Goal: Information Seeking & Learning: Learn about a topic

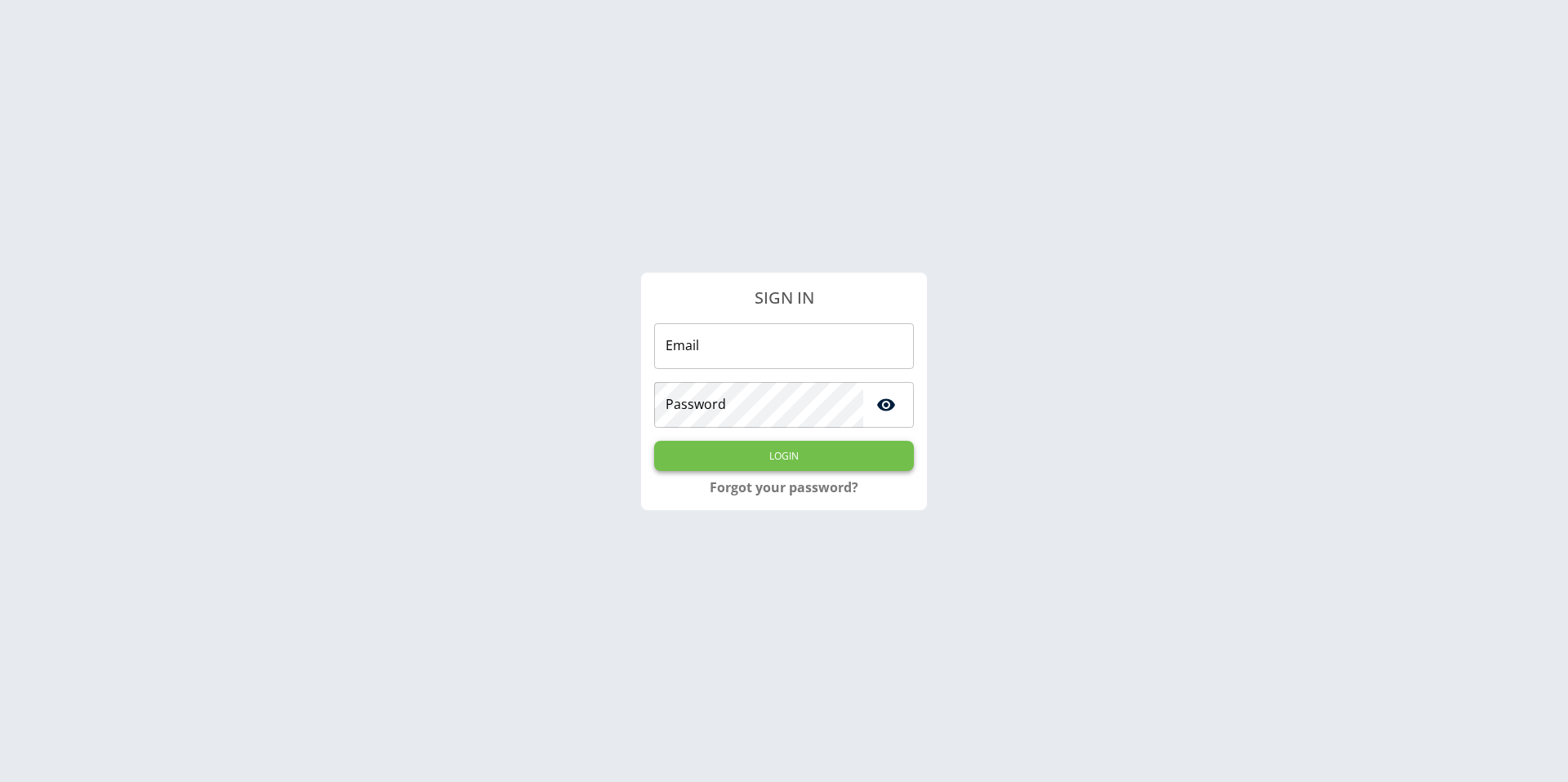
type input "**********"
click at [759, 458] on button "Login" at bounding box center [784, 456] width 260 height 30
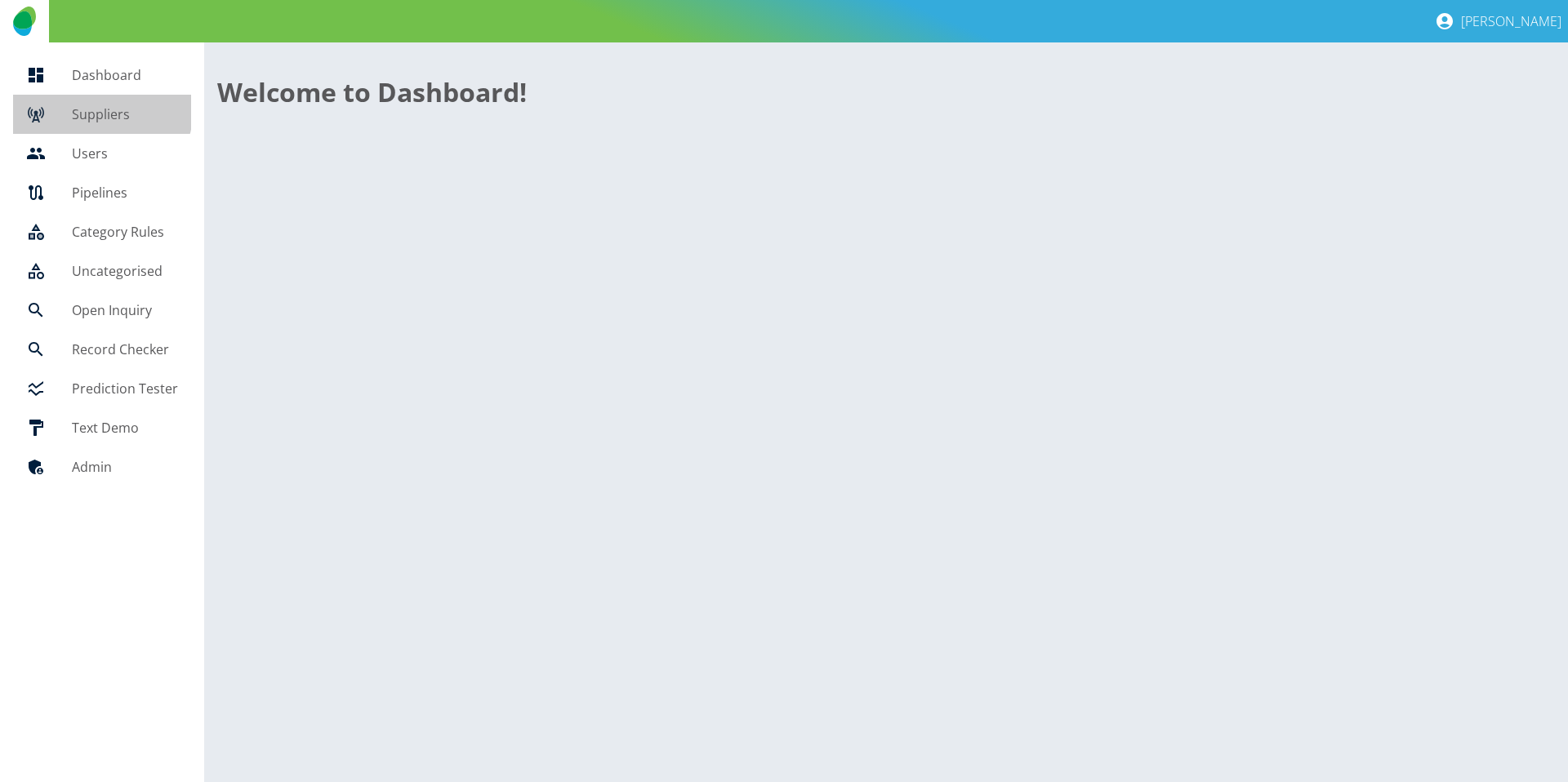
click at [90, 107] on h5 "Suppliers" at bounding box center [124, 114] width 106 height 20
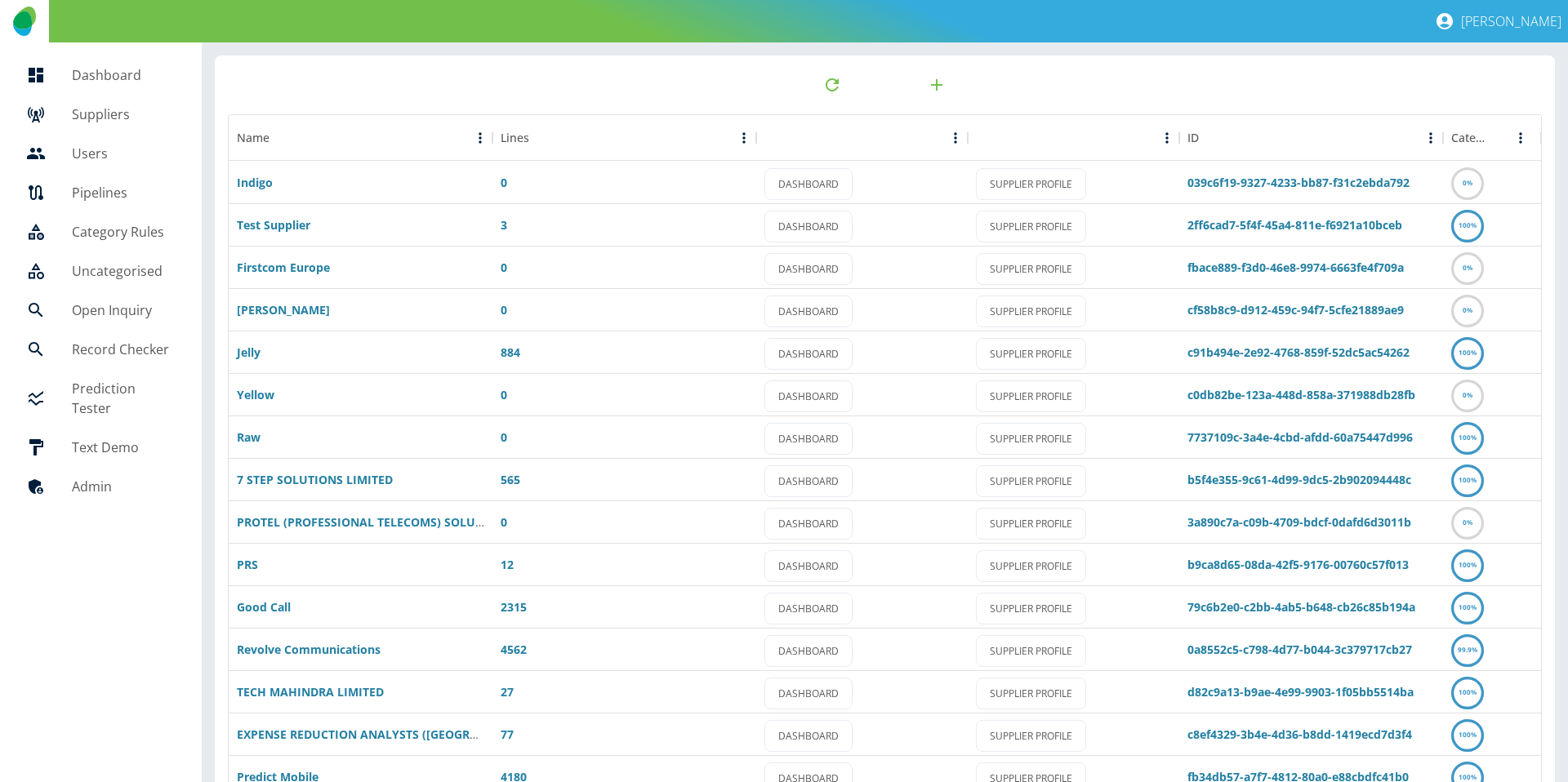
scroll to position [85, 0]
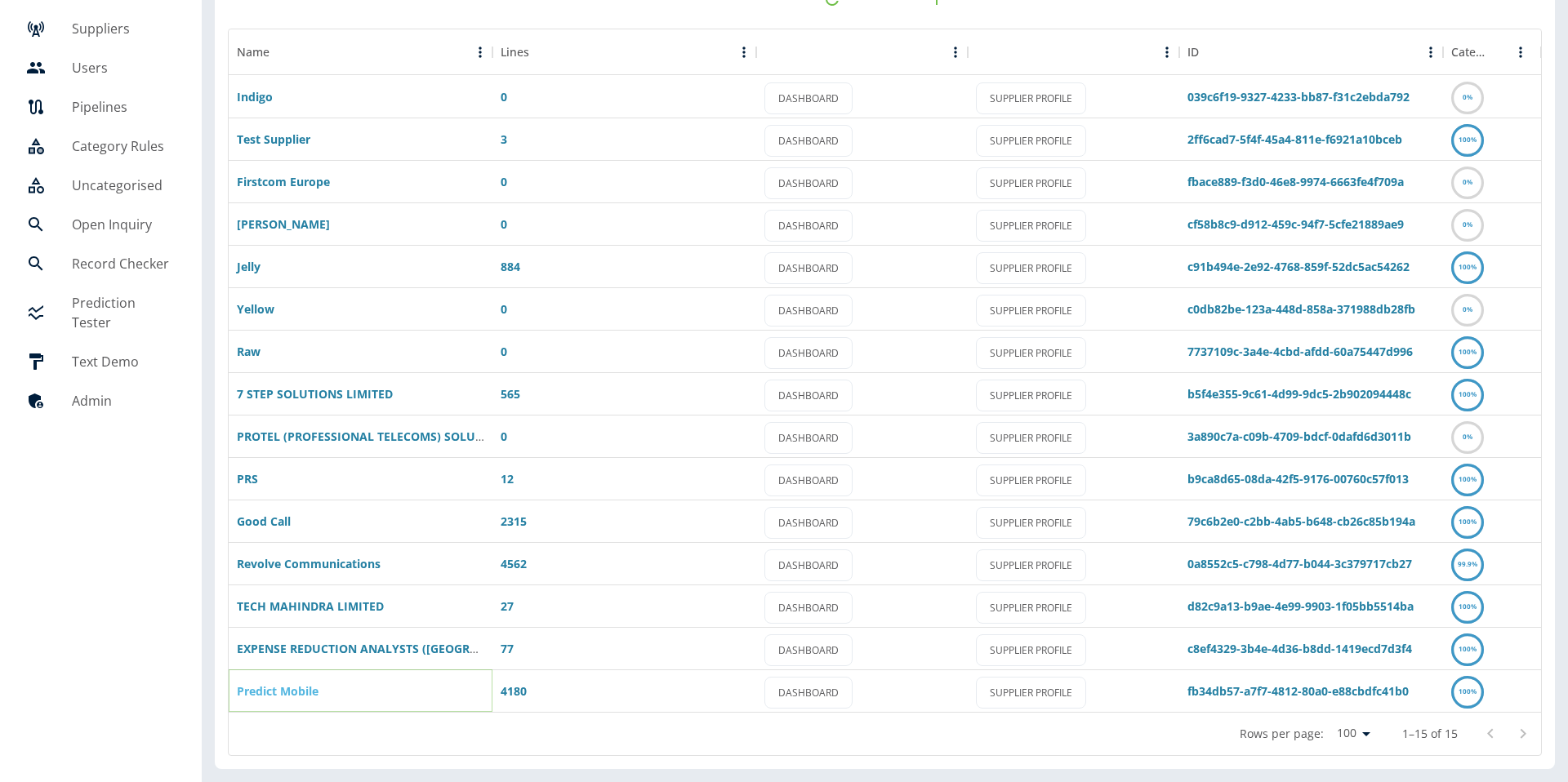
click at [281, 688] on link "Predict Mobile" at bounding box center [277, 691] width 81 height 16
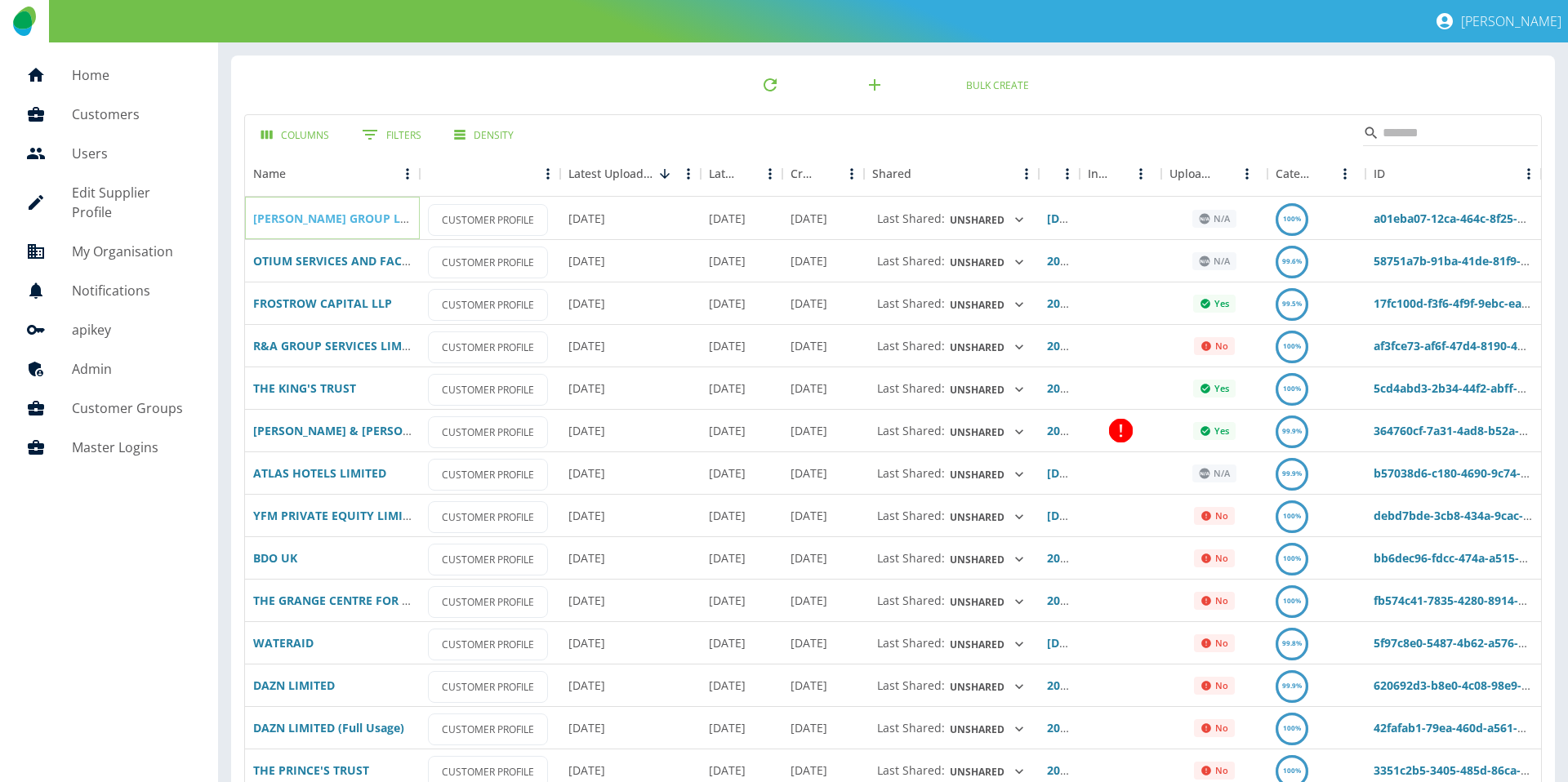
click at [334, 214] on link "[PERSON_NAME] GROUP LTD" at bounding box center [334, 218] width 162 height 16
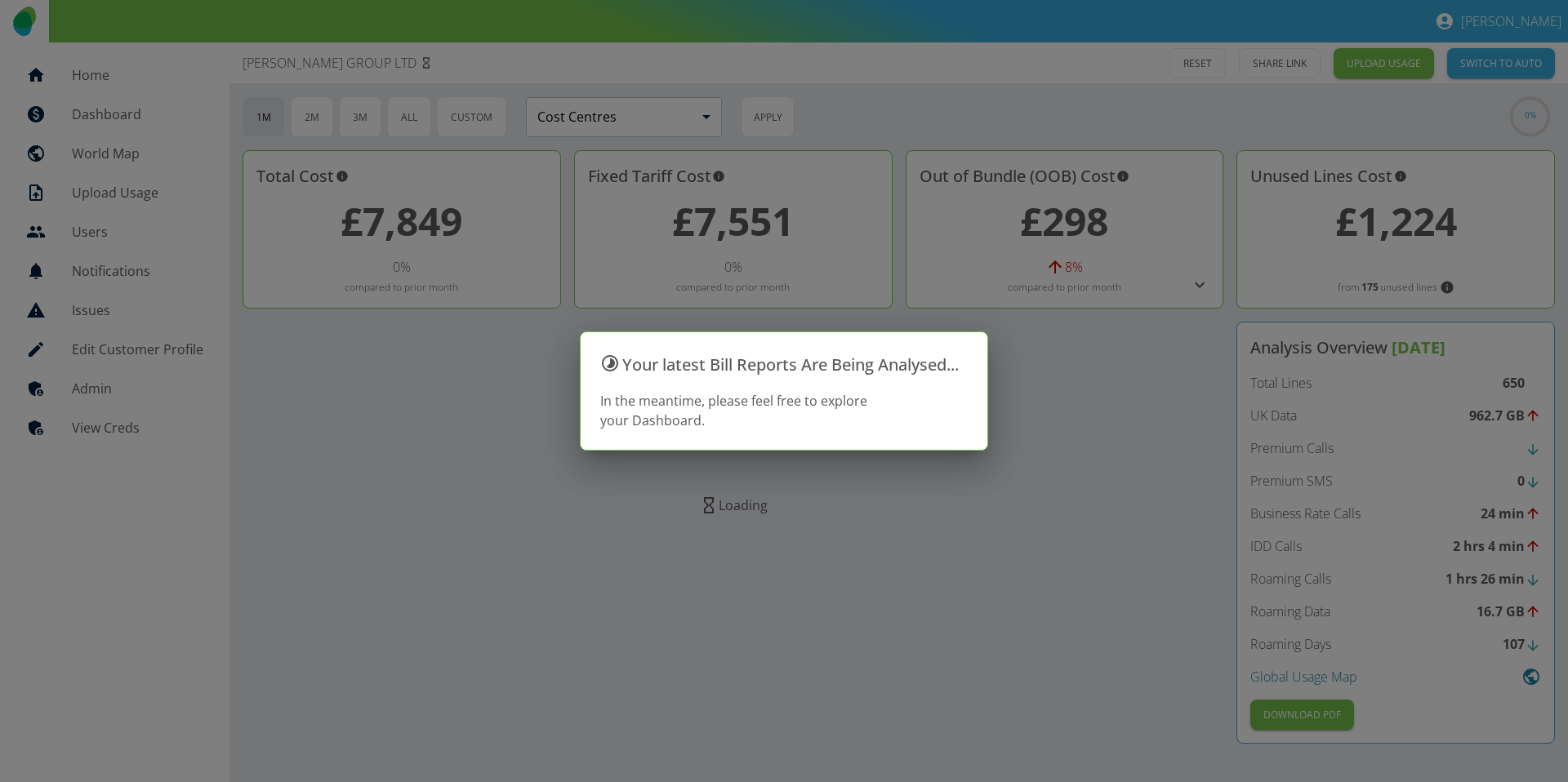
click at [647, 123] on div at bounding box center [784, 391] width 1568 height 782
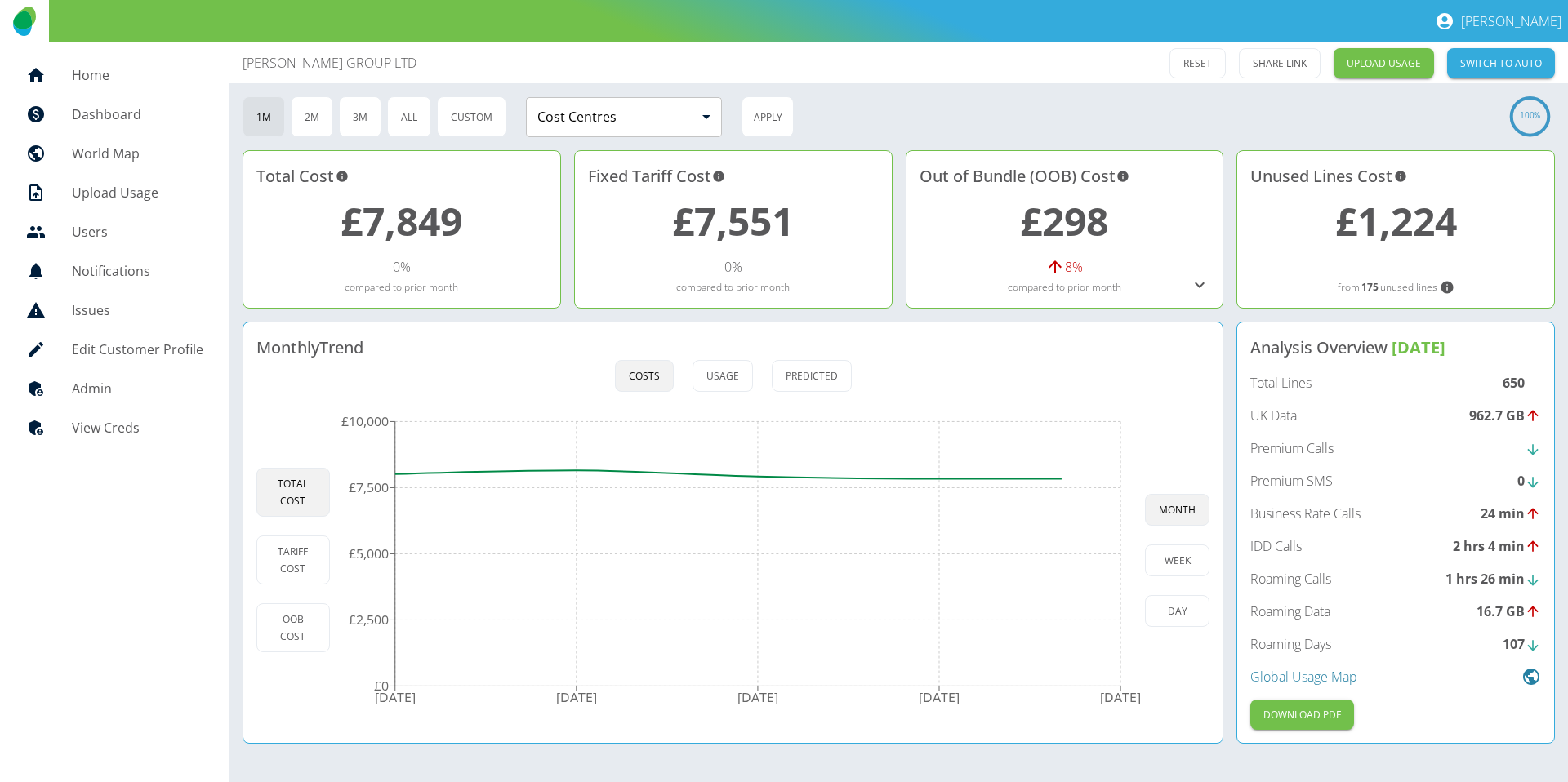
click at [392, 204] on link "£7,849" at bounding box center [401, 221] width 122 height 53
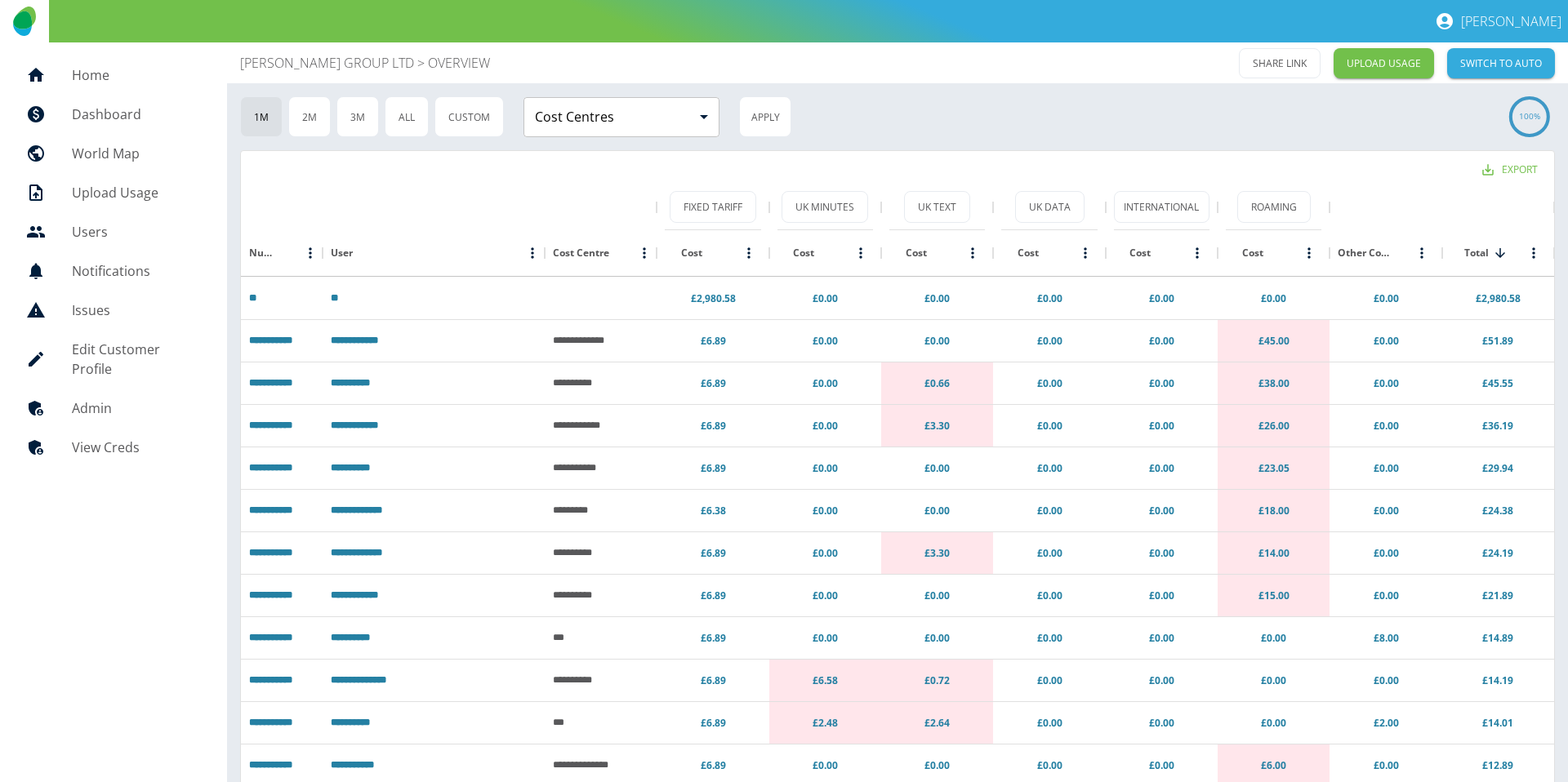
click at [368, 60] on p "[PERSON_NAME] GROUP LTD" at bounding box center [327, 63] width 174 height 20
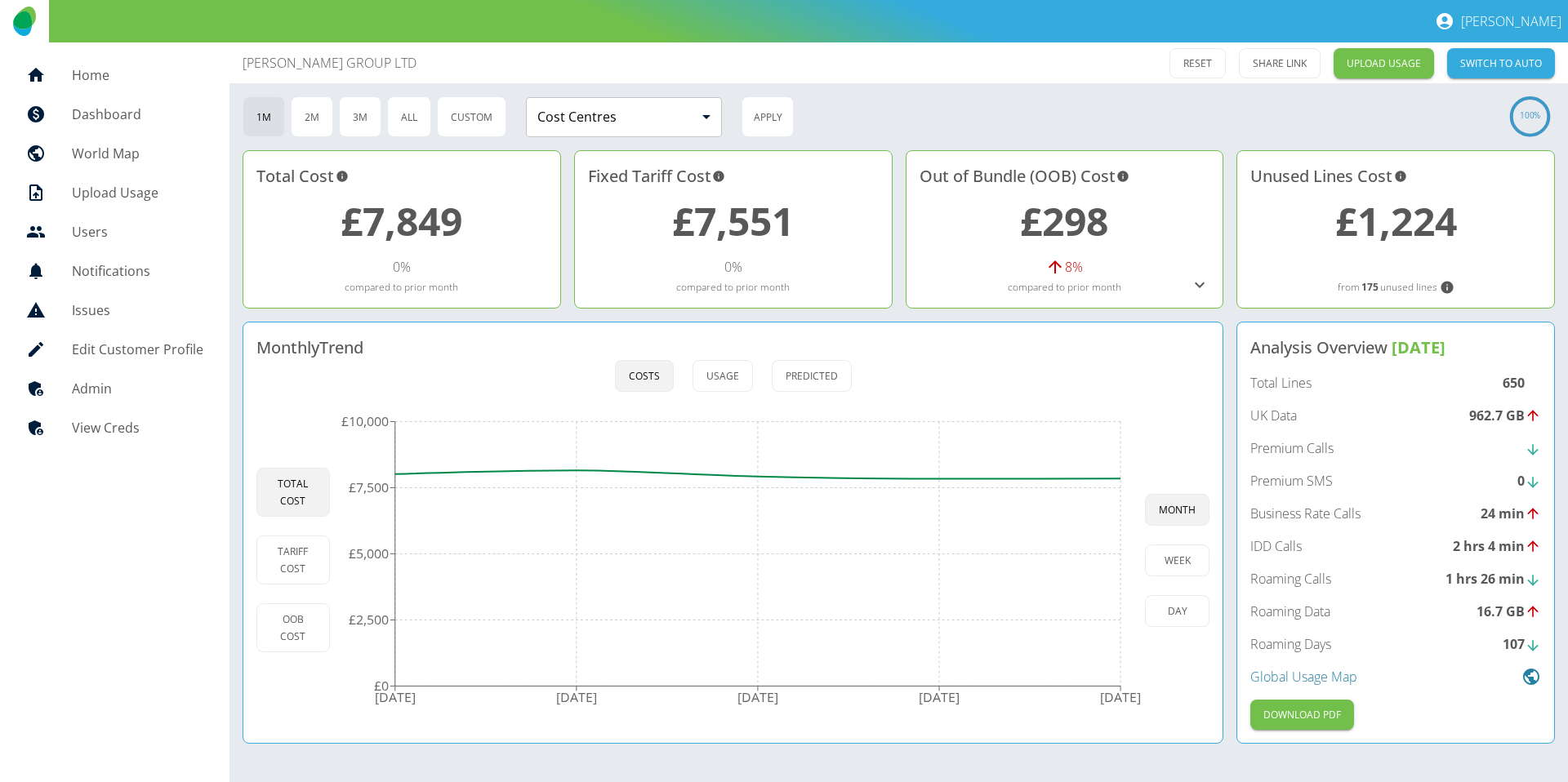
click at [390, 209] on link "£7,849" at bounding box center [401, 221] width 122 height 53
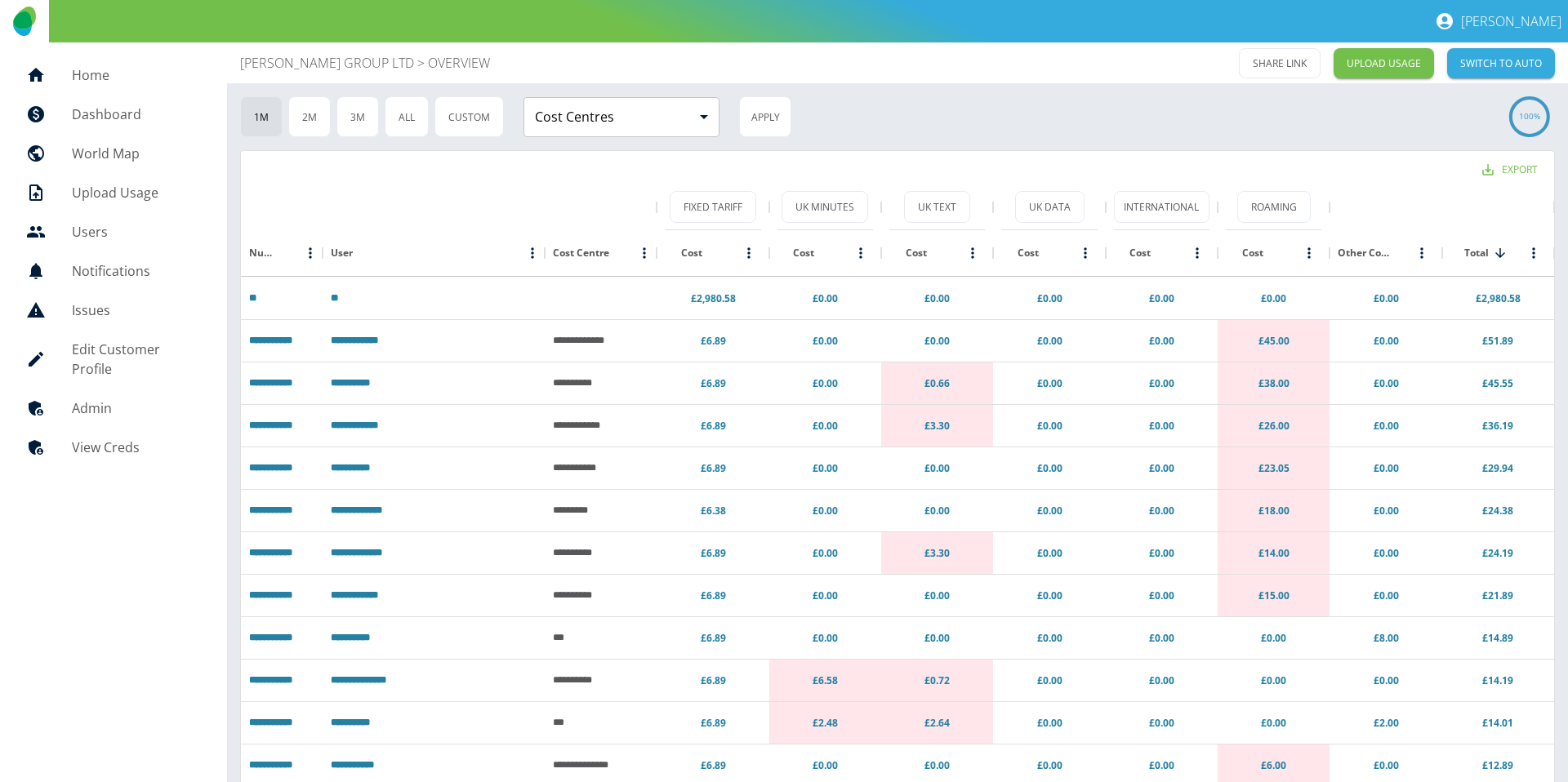
click at [350, 76] on div "[PERSON_NAME] GROUP LTD > OVERVIEW SHARE LINK UPLOAD USAGE SWITCH TO AUTO" at bounding box center [897, 63] width 1341 height 41
click at [349, 66] on p "[PERSON_NAME] GROUP LTD" at bounding box center [327, 63] width 174 height 20
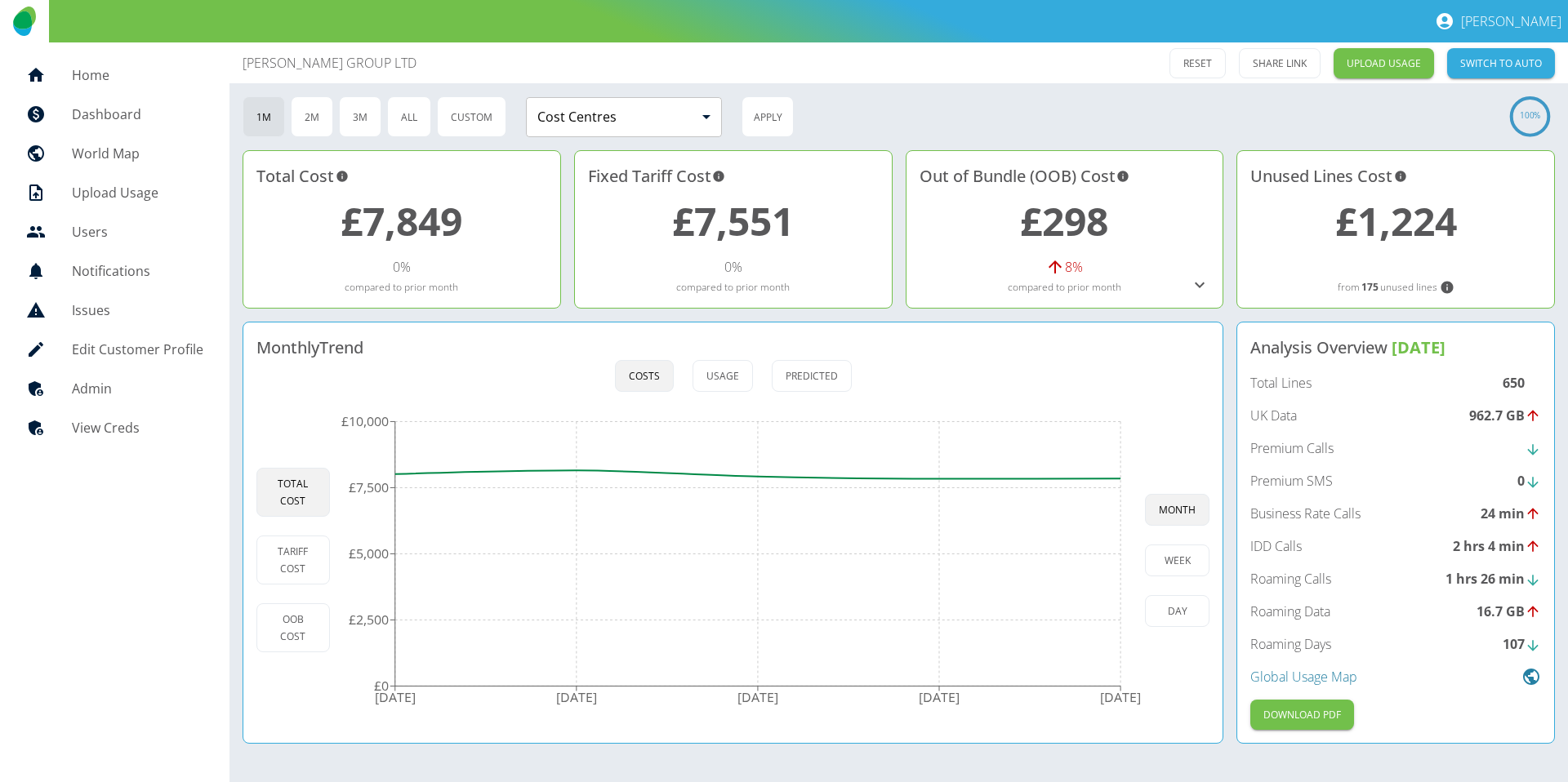
click at [435, 243] on link "£7,849" at bounding box center [401, 221] width 122 height 53
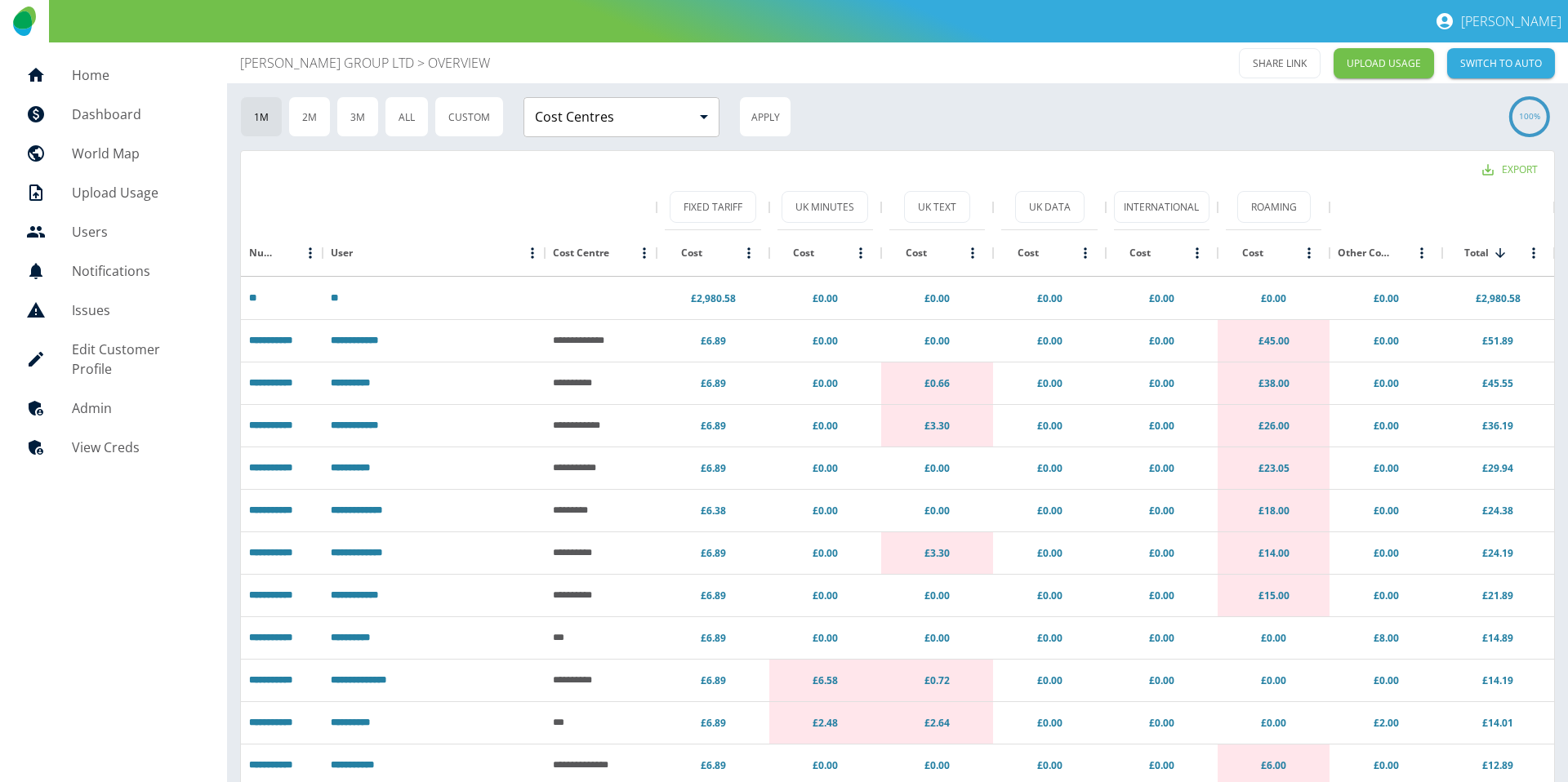
click at [316, 60] on p "[PERSON_NAME] GROUP LTD" at bounding box center [327, 63] width 174 height 20
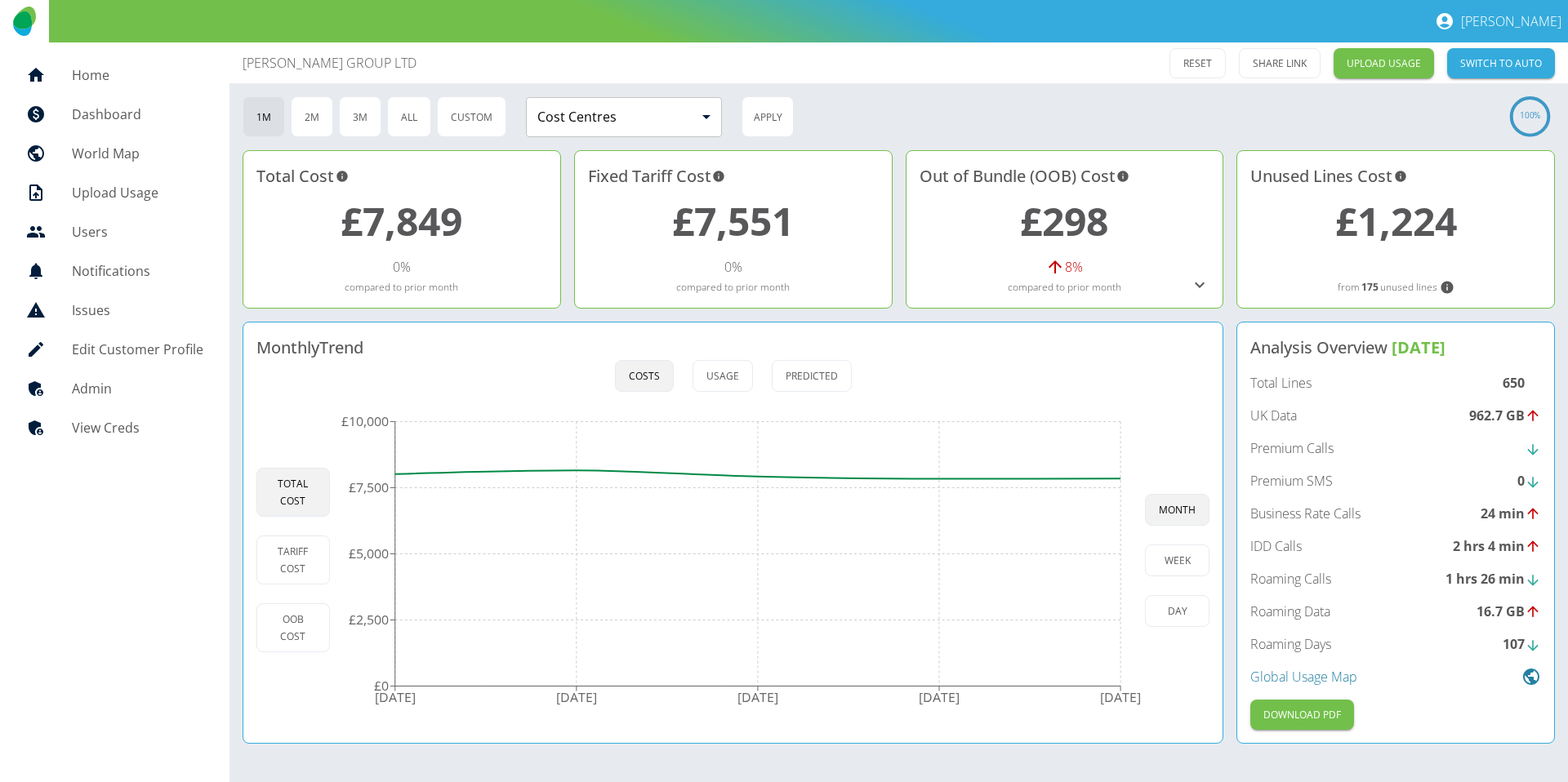
click at [1197, 288] on icon at bounding box center [1200, 285] width 20 height 20
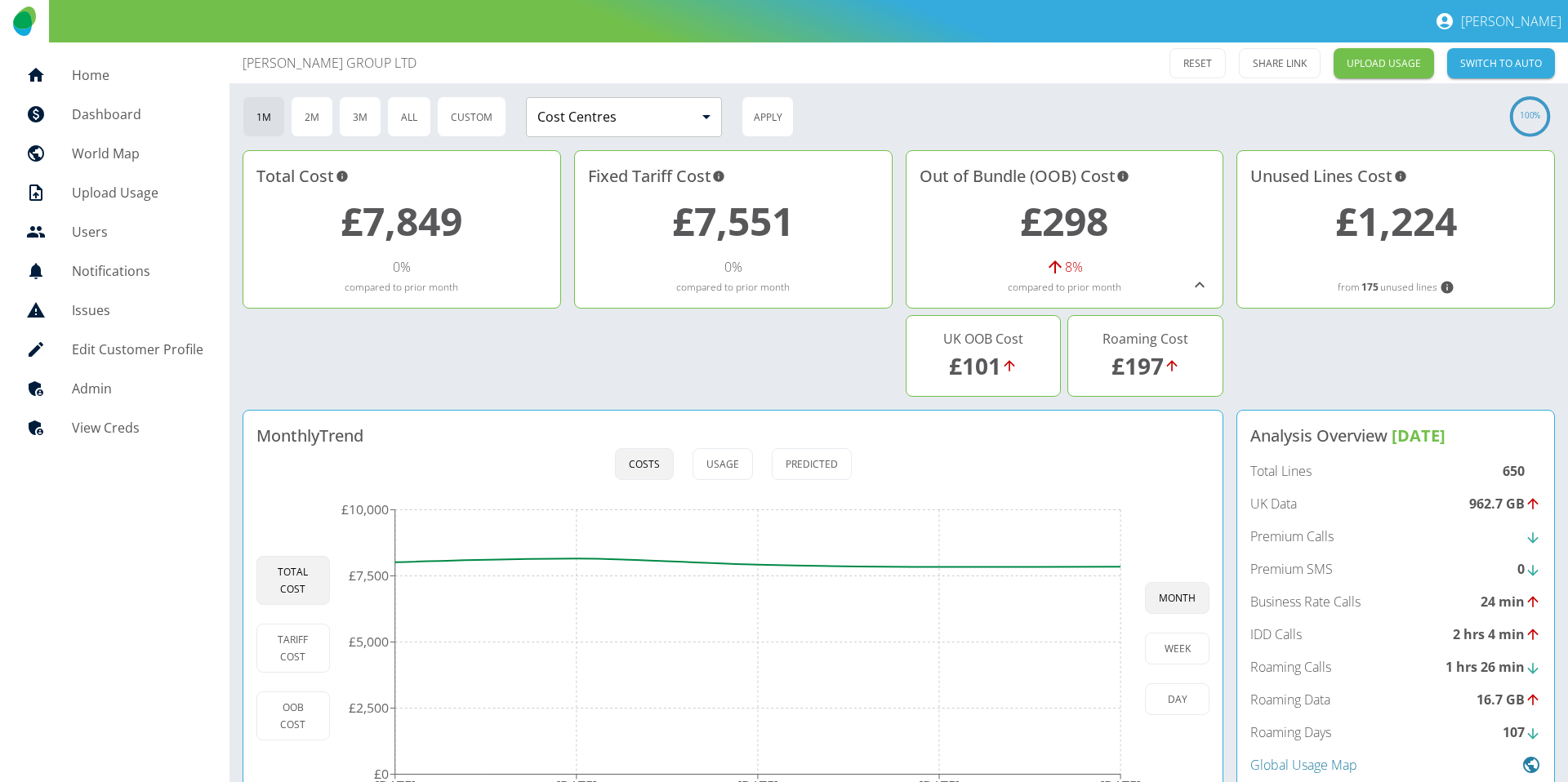
click at [1142, 366] on link "£197" at bounding box center [1138, 366] width 53 height 31
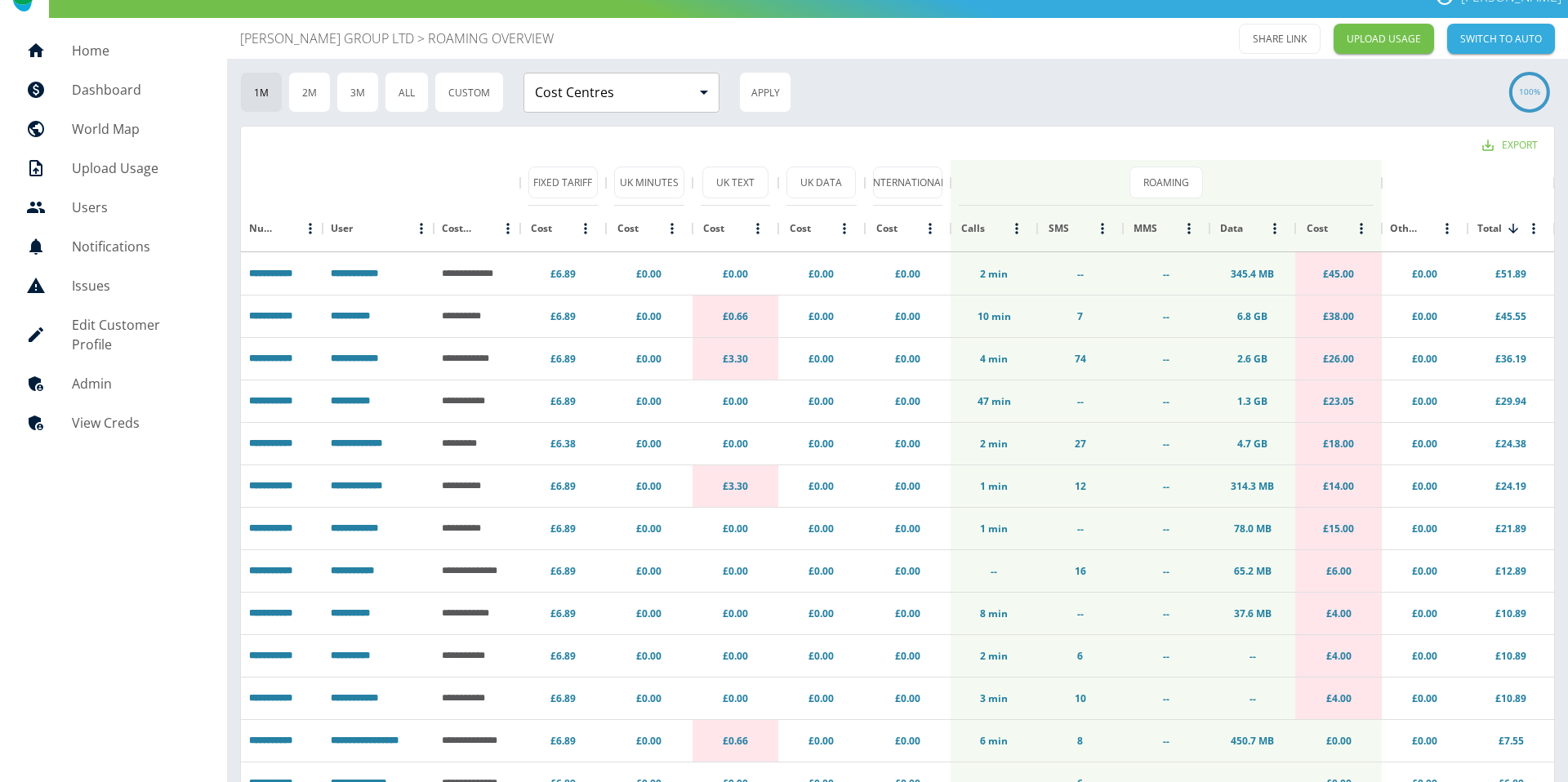
scroll to position [21, 0]
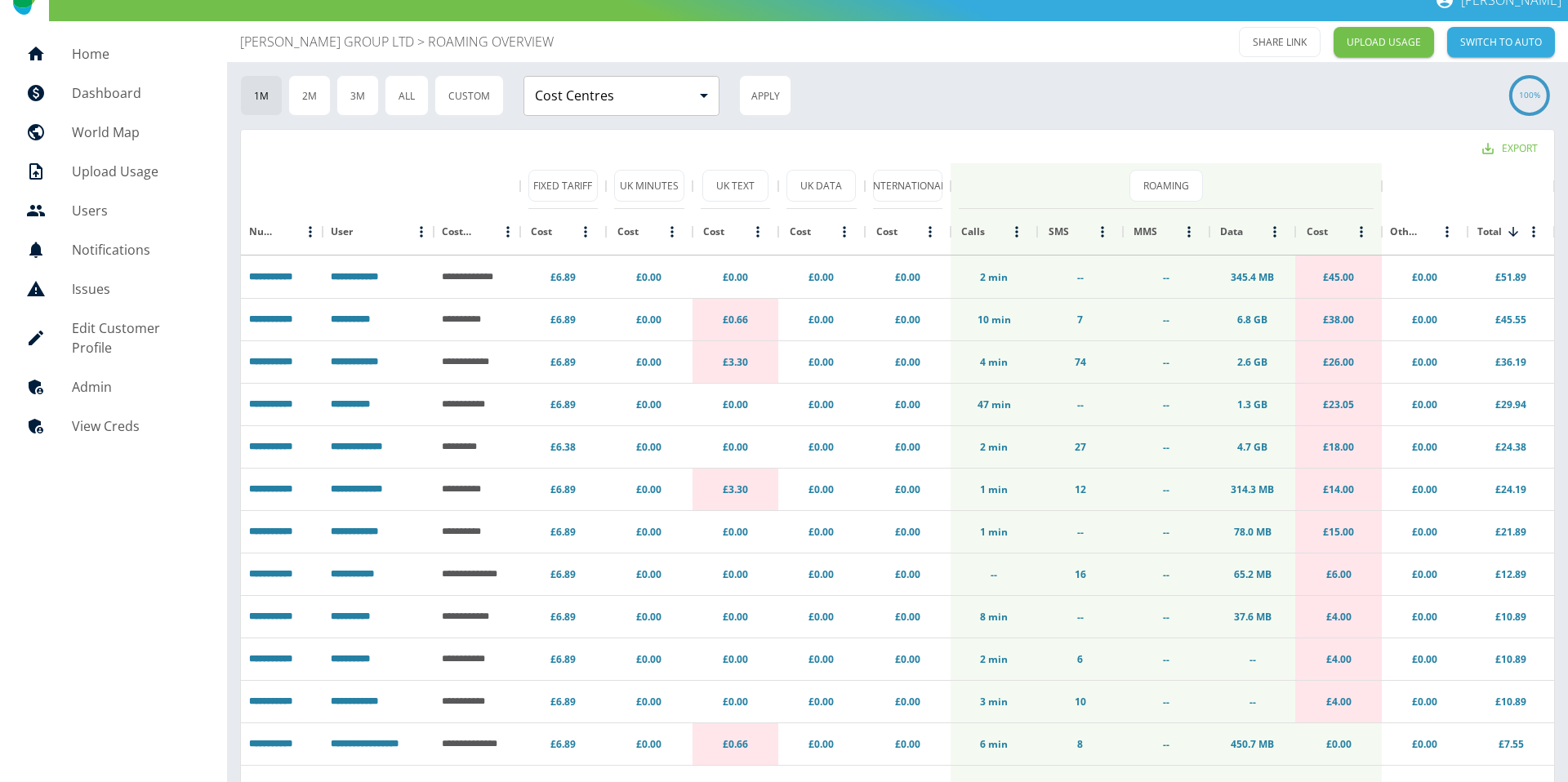
click at [260, 37] on p "[PERSON_NAME] GROUP LTD" at bounding box center [327, 42] width 174 height 20
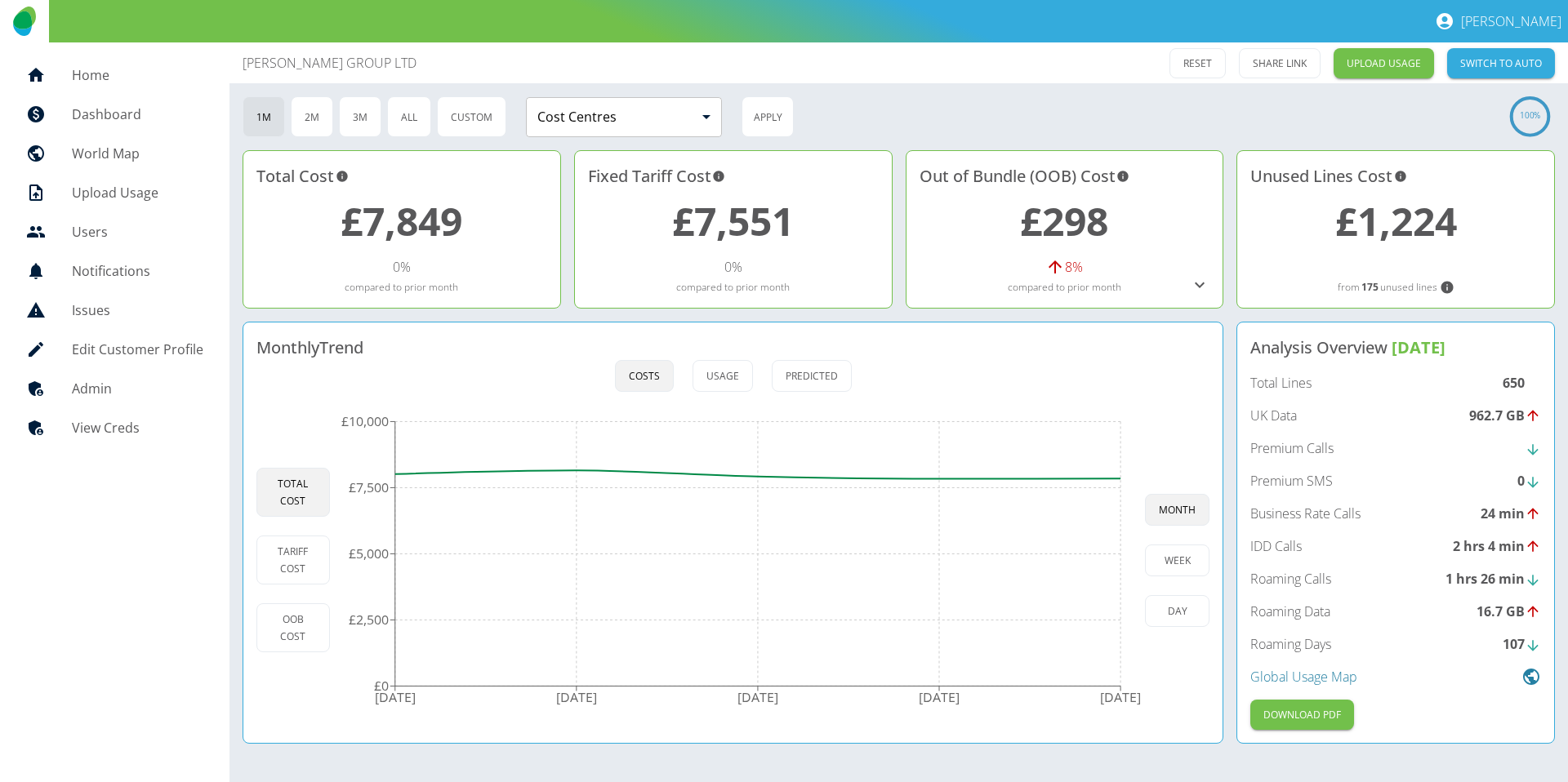
click at [1201, 287] on icon at bounding box center [1200, 285] width 20 height 20
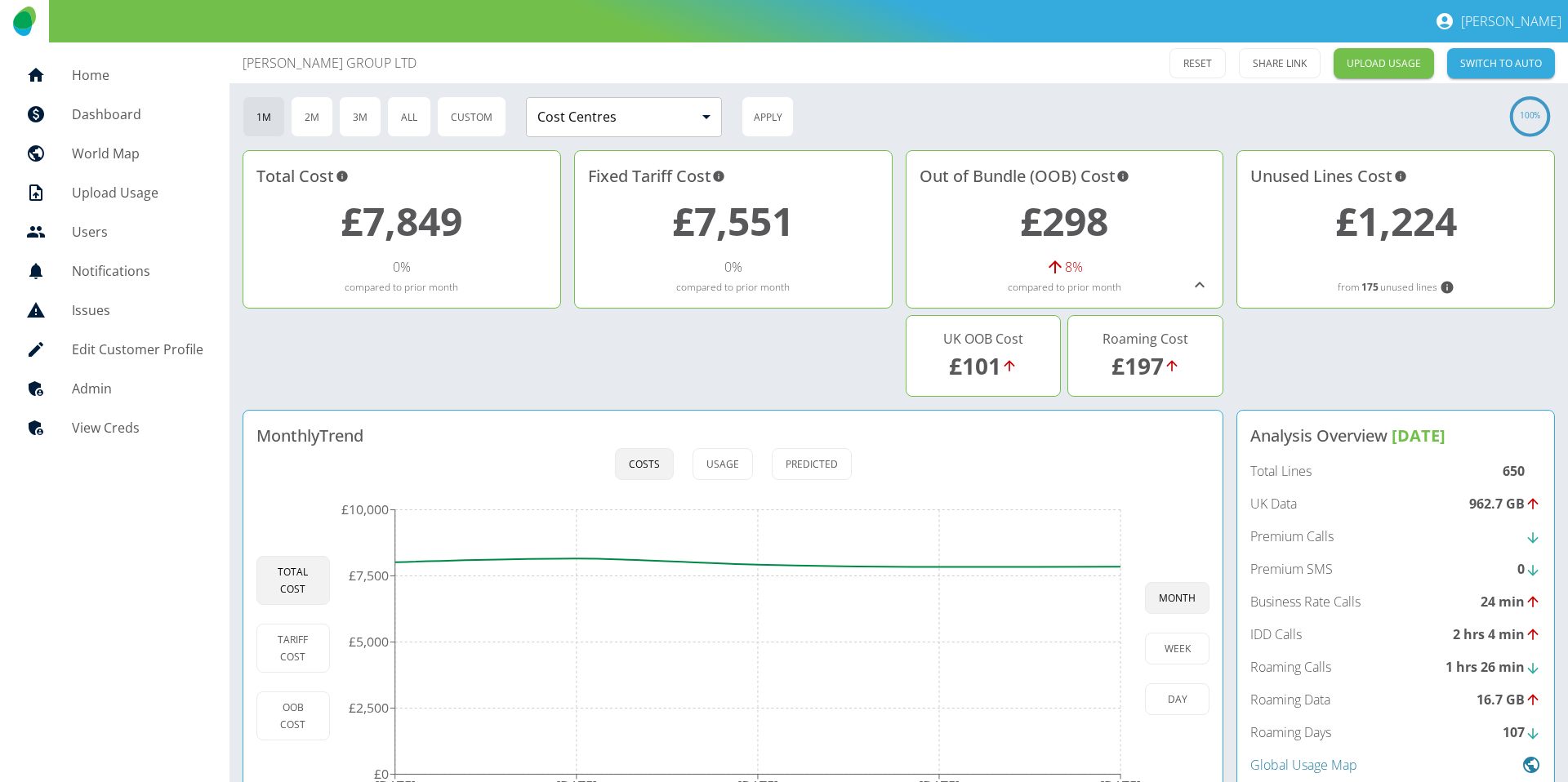
click at [1199, 289] on icon at bounding box center [1200, 285] width 20 height 20
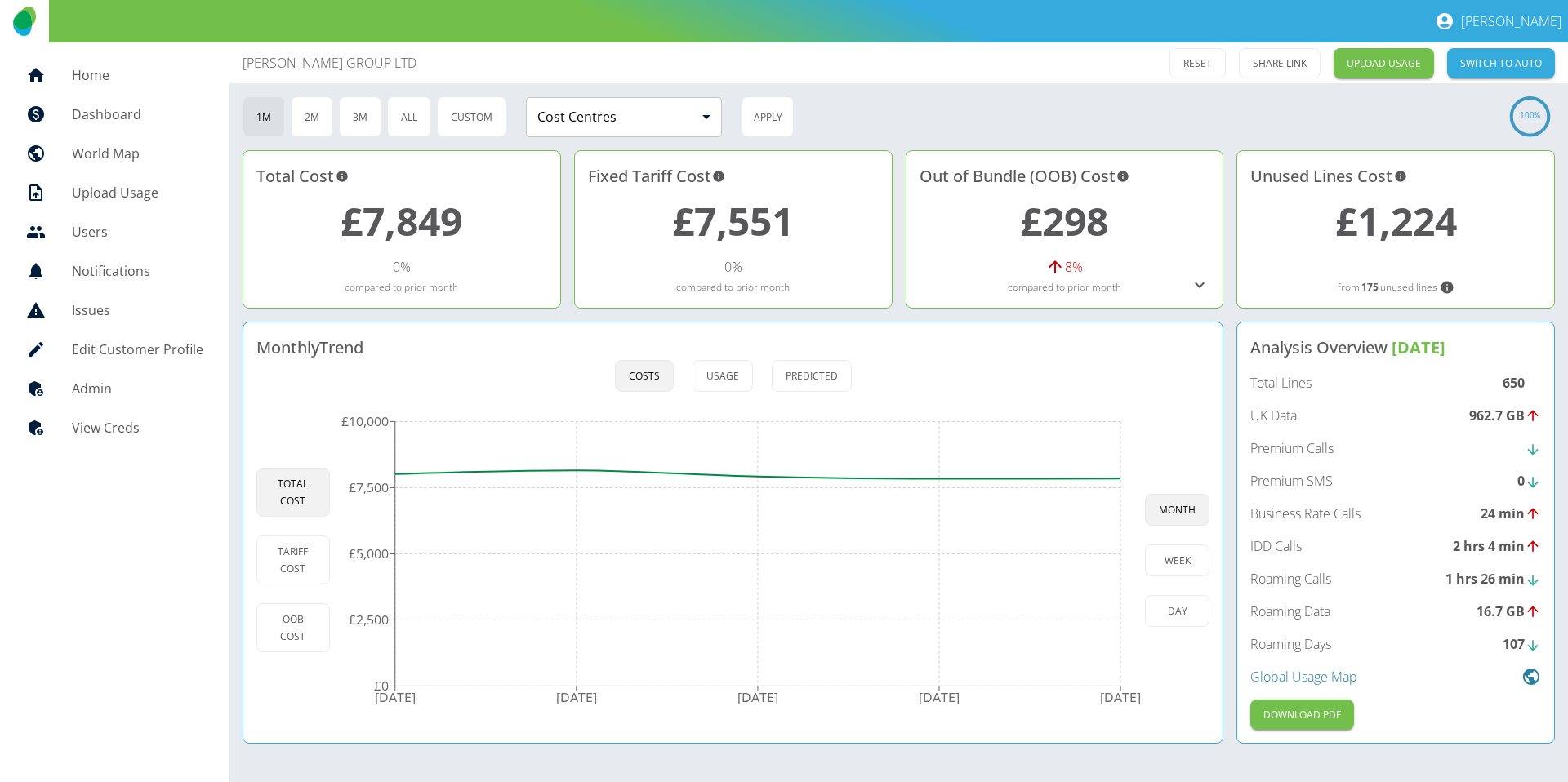
click at [1199, 289] on icon at bounding box center [1200, 285] width 20 height 20
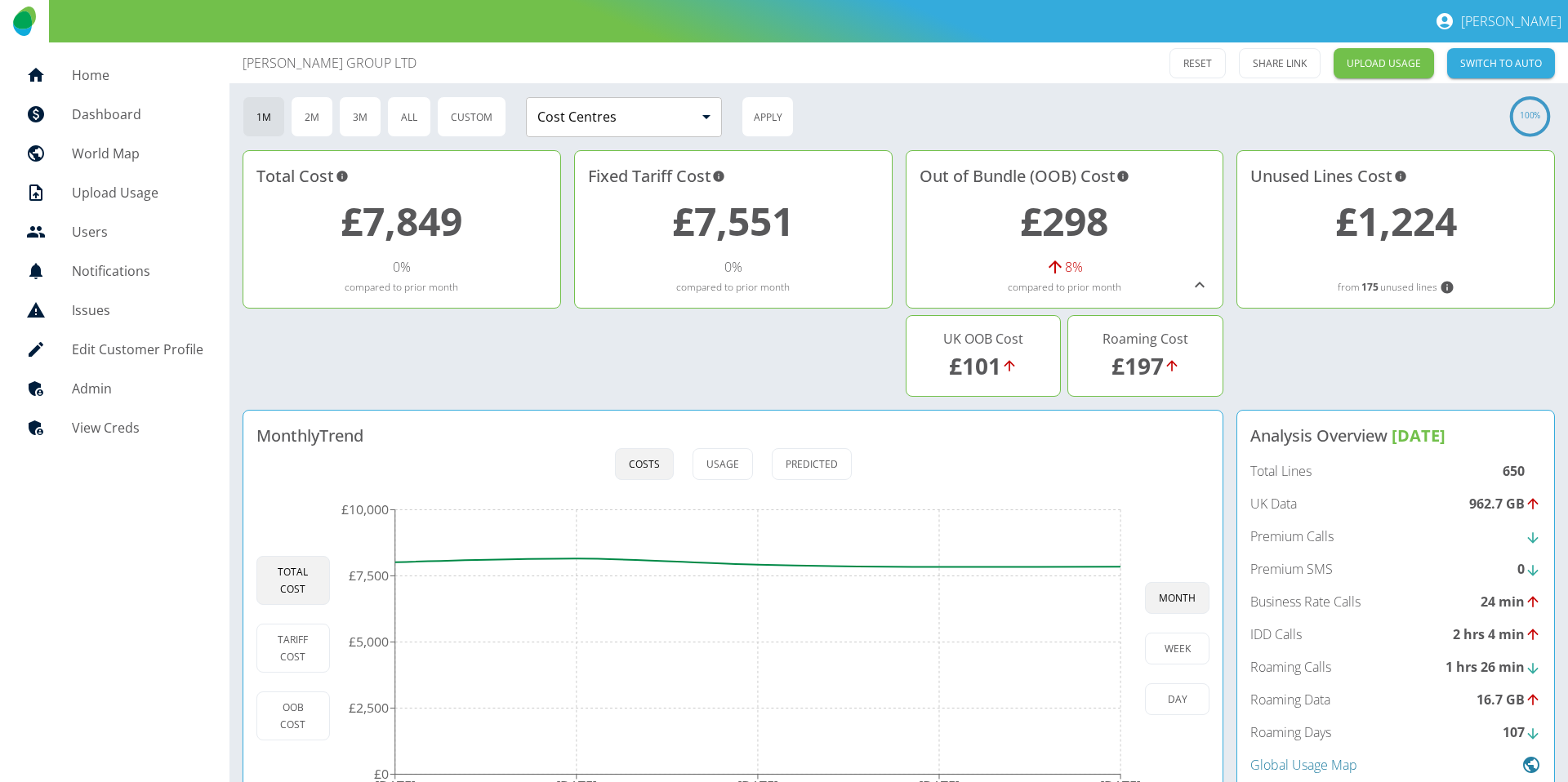
click at [1290, 505] on p "UK Data" at bounding box center [1273, 504] width 47 height 20
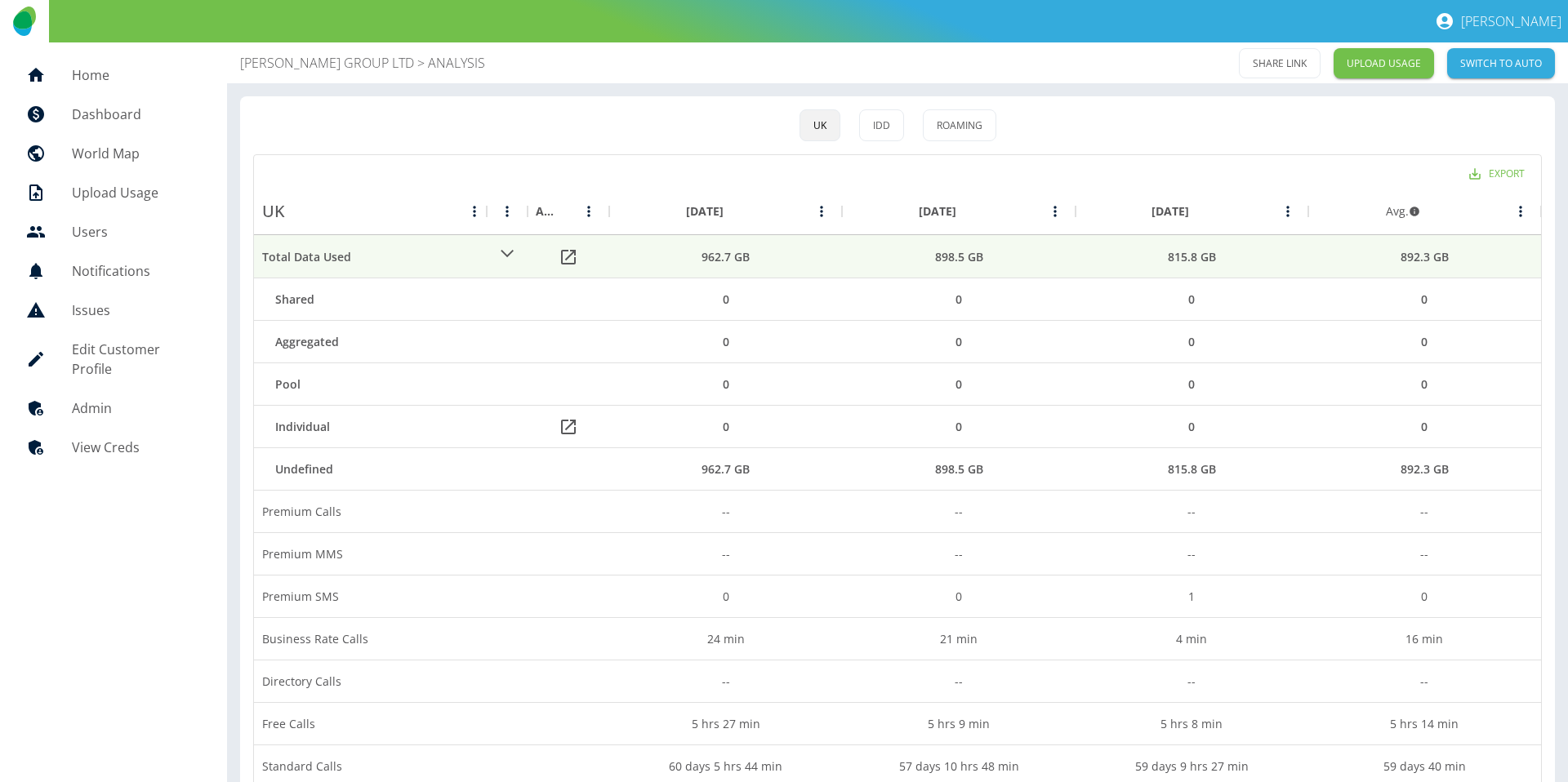
click at [306, 64] on p "[PERSON_NAME] GROUP LTD" at bounding box center [327, 63] width 174 height 20
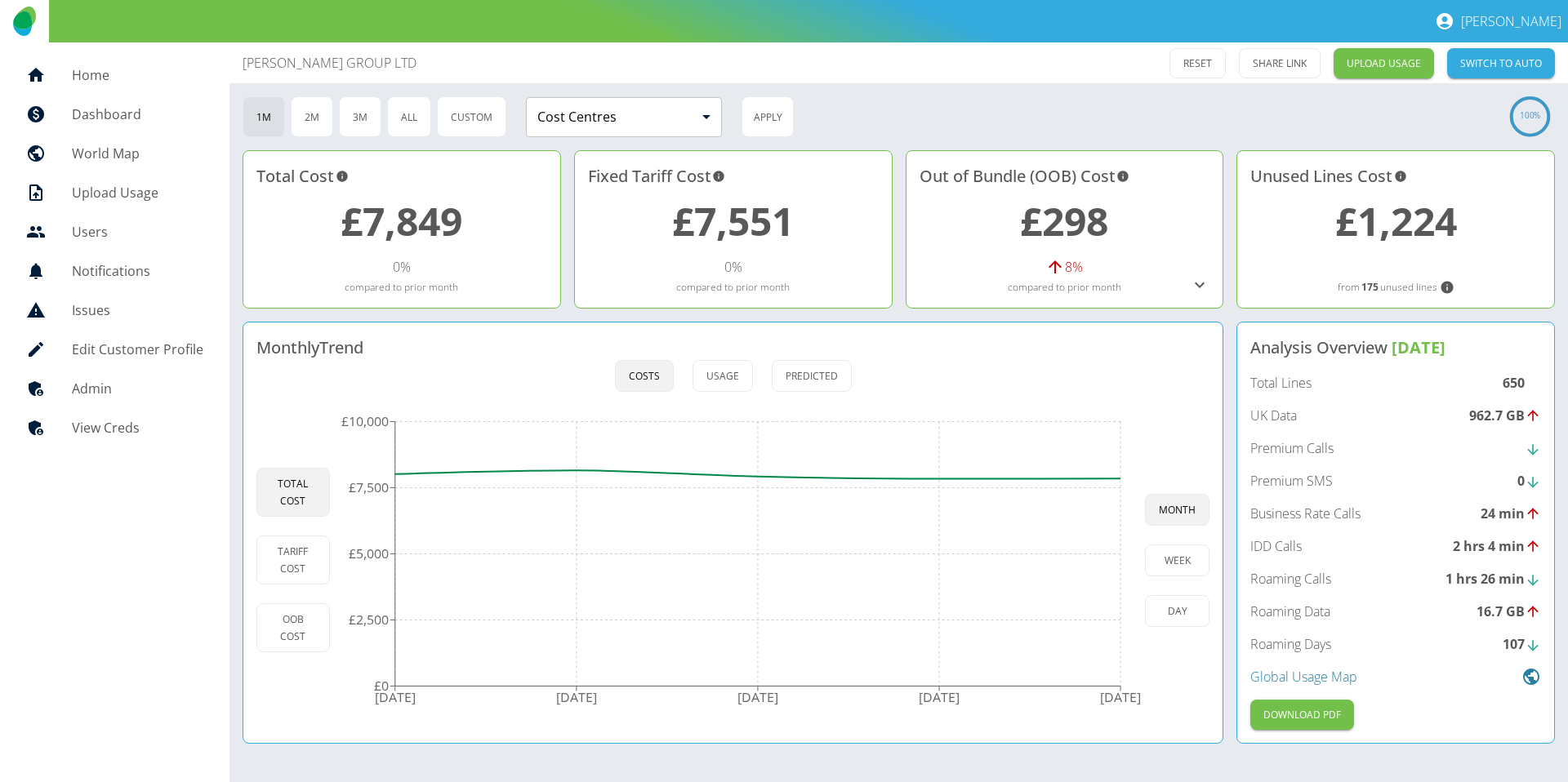
click at [1064, 218] on link "£298" at bounding box center [1063, 221] width 88 height 53
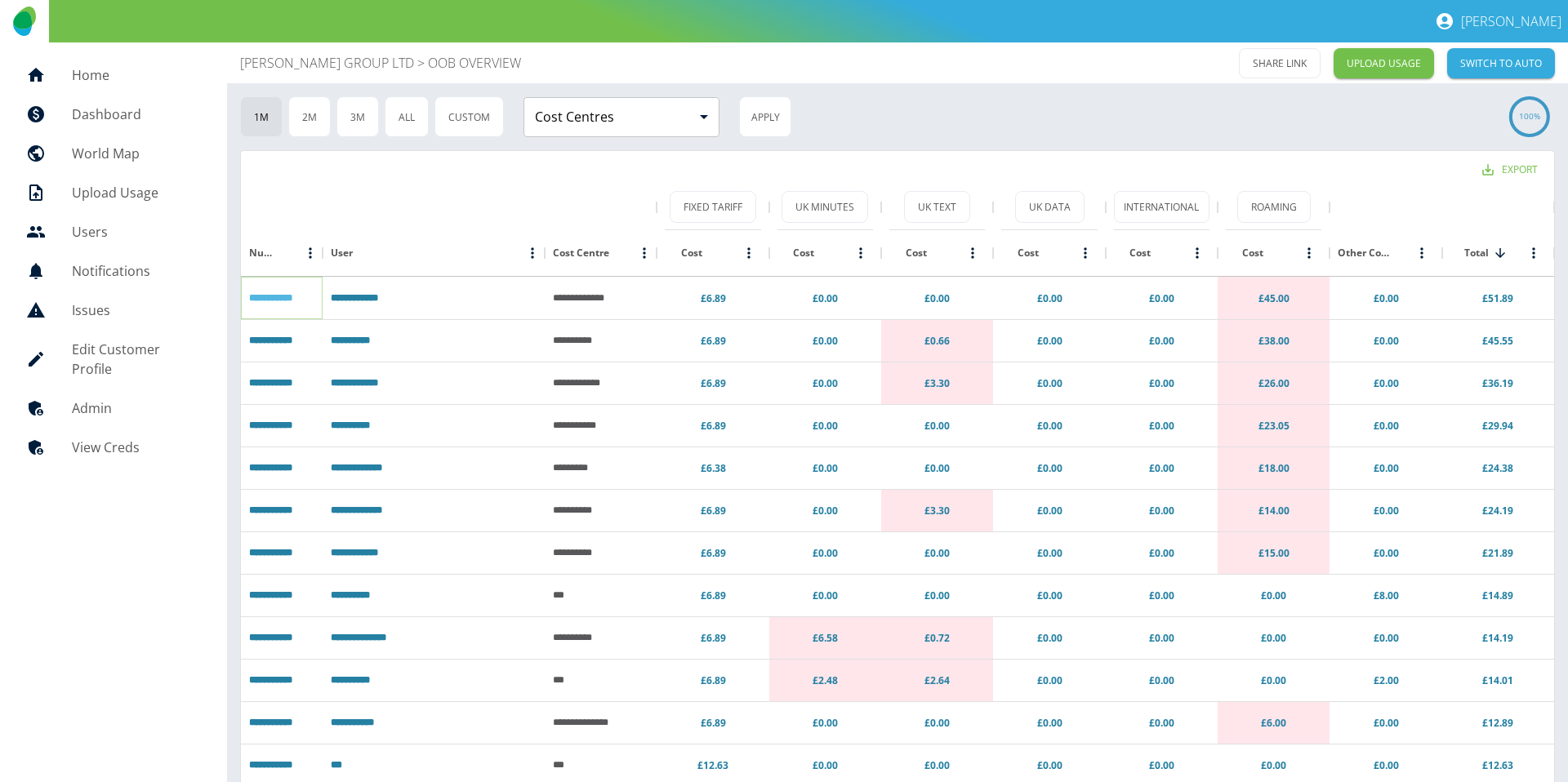
click at [273, 298] on link "**********" at bounding box center [270, 298] width 44 height 10
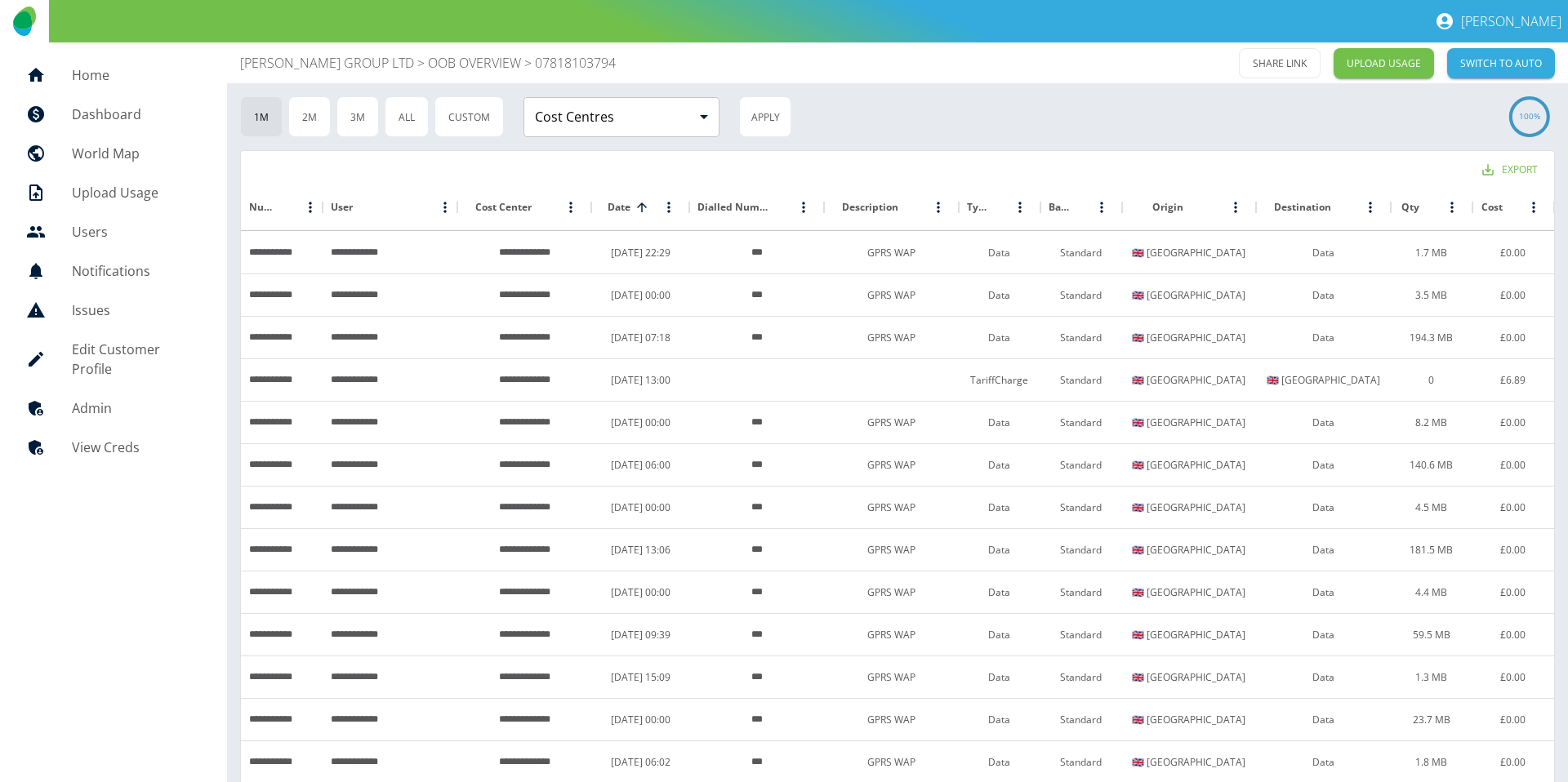
click at [493, 67] on p "OOB OVERVIEW" at bounding box center [474, 63] width 93 height 20
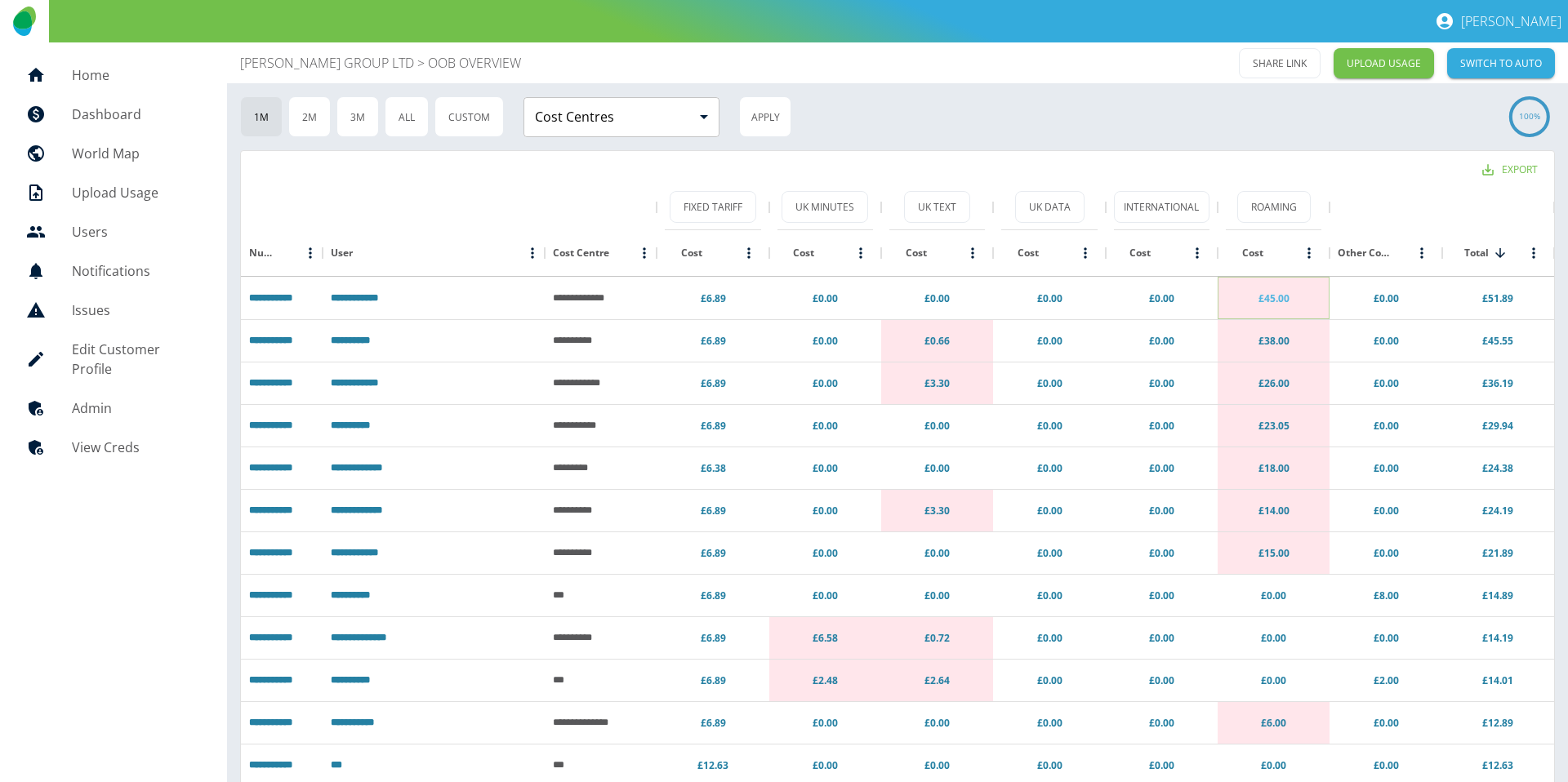
click at [1270, 301] on link "£45.00" at bounding box center [1274, 298] width 31 height 14
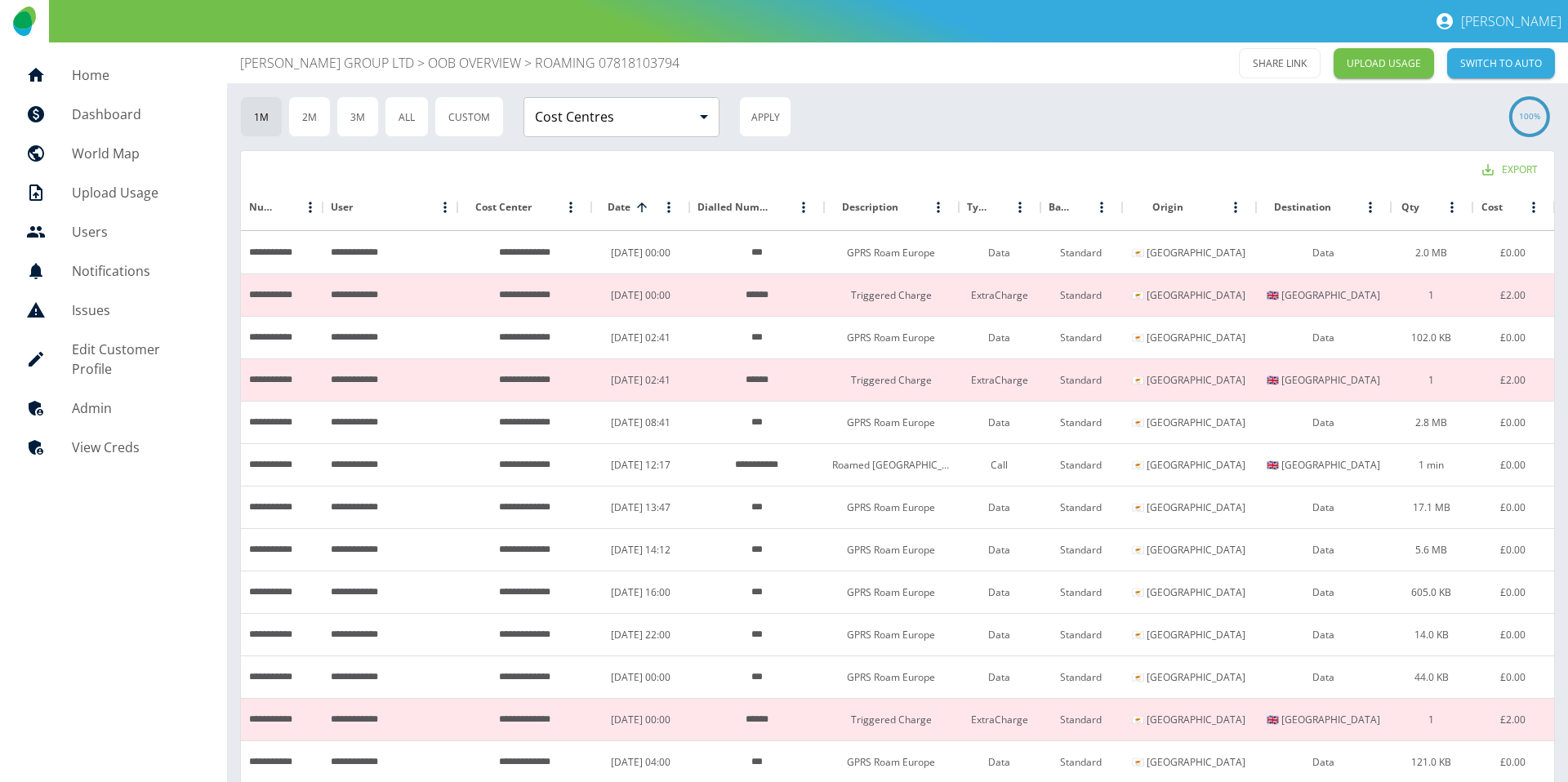
click at [510, 71] on p "OOB OVERVIEW" at bounding box center [474, 63] width 93 height 20
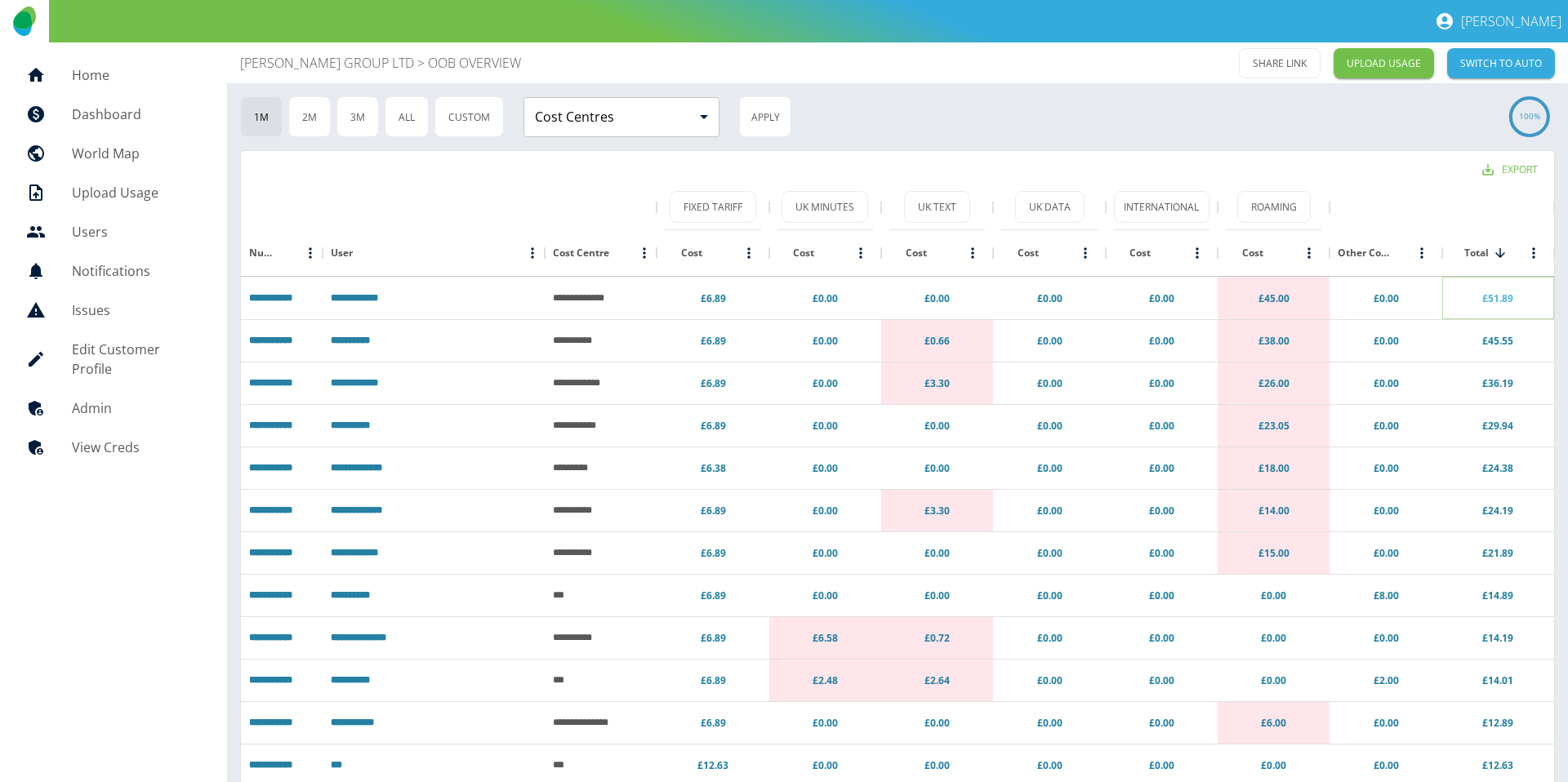
click at [1498, 300] on link "£51.89" at bounding box center [1498, 298] width 31 height 14
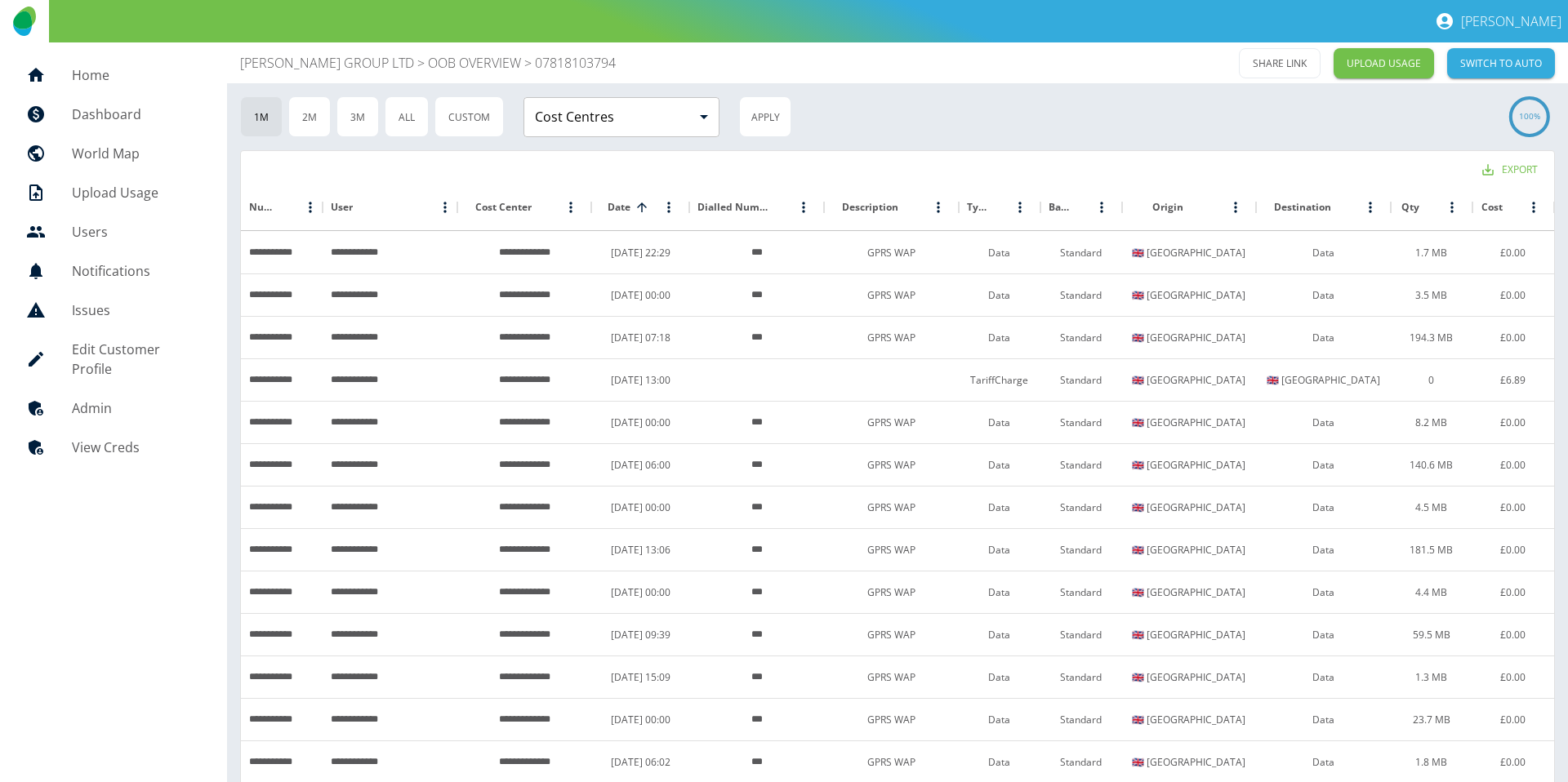
click at [504, 66] on p "OOB OVERVIEW" at bounding box center [474, 63] width 93 height 20
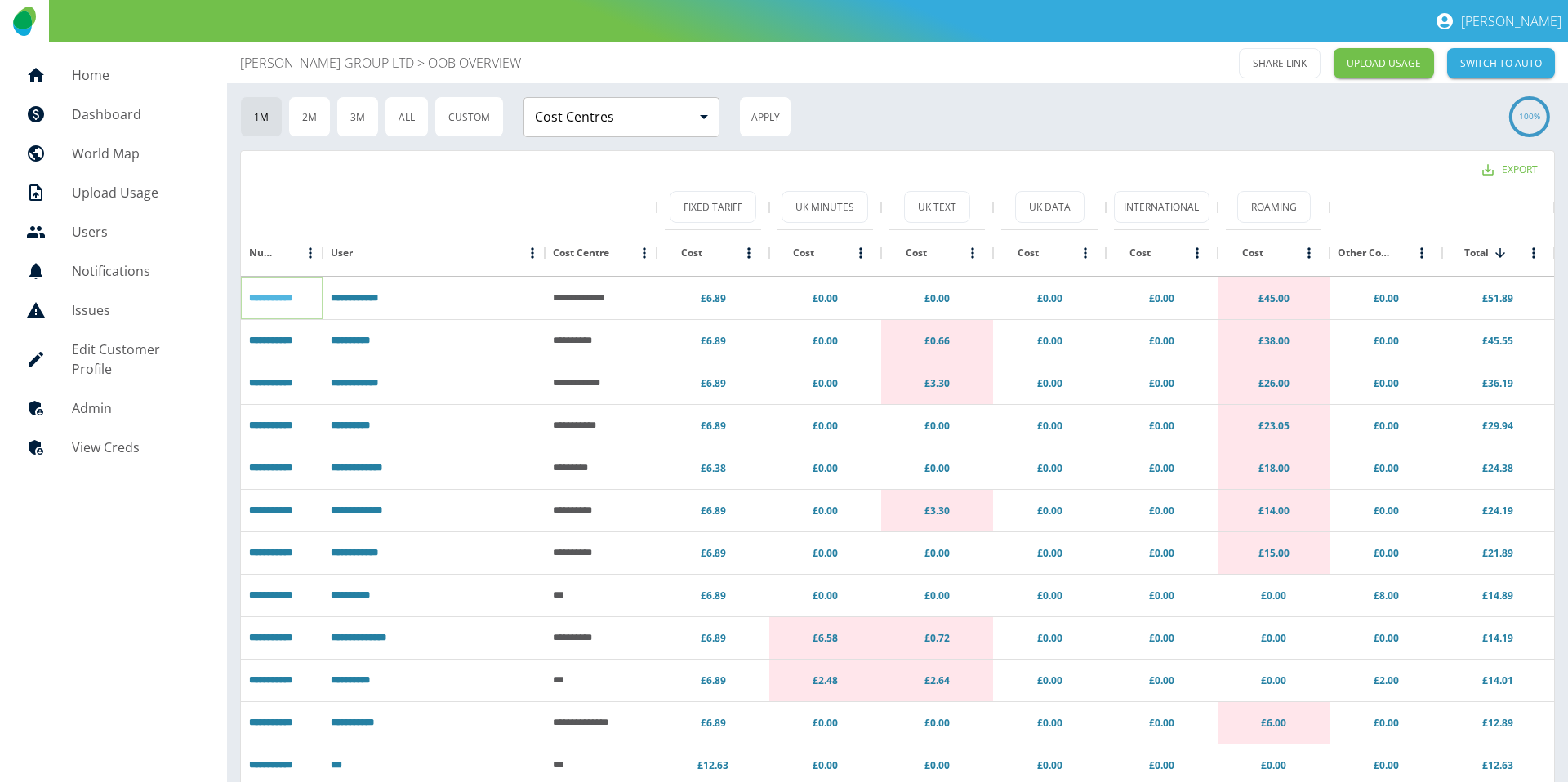
click at [281, 297] on link "**********" at bounding box center [270, 298] width 44 height 10
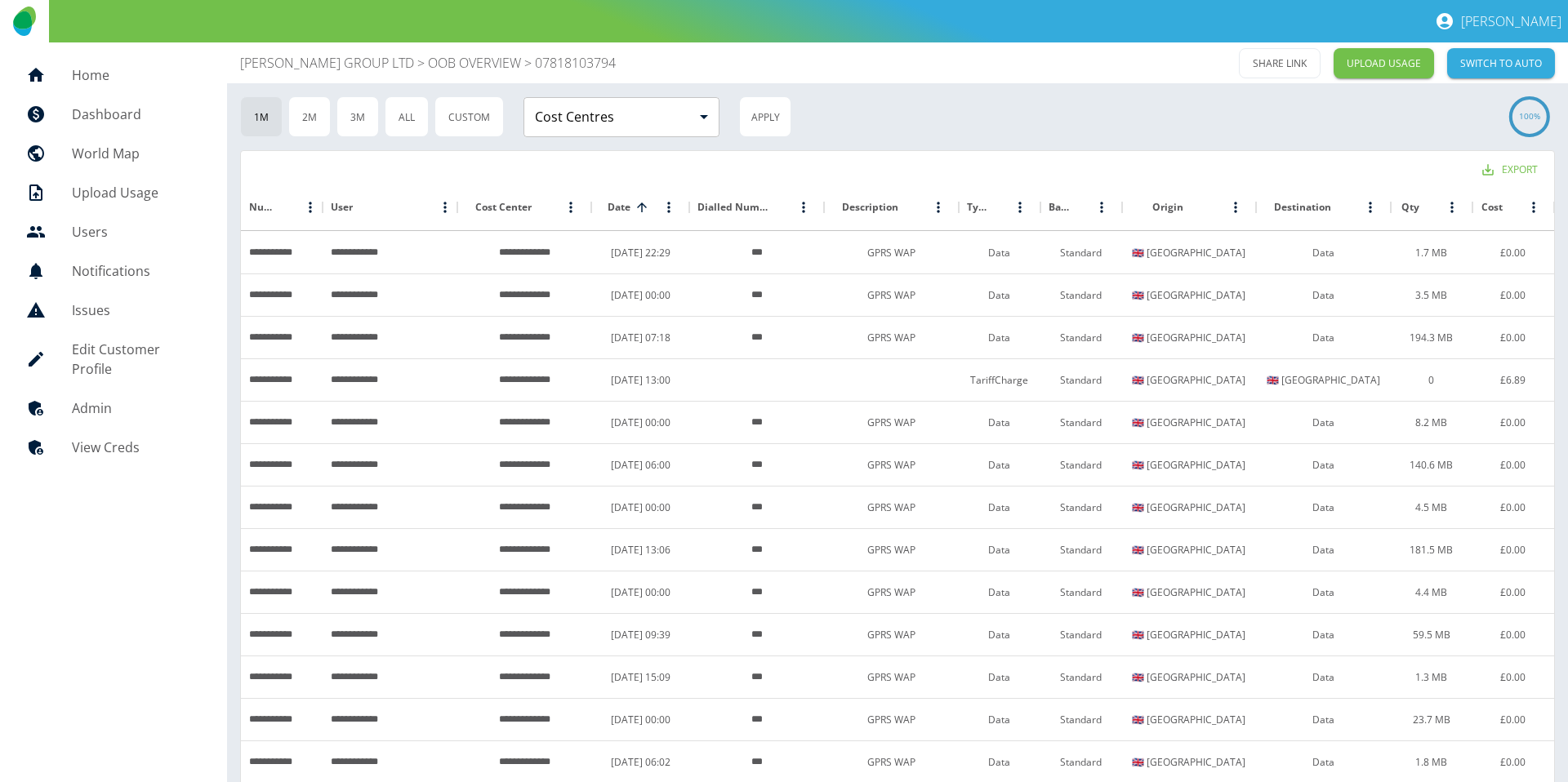
click at [496, 66] on p "OOB OVERVIEW" at bounding box center [474, 63] width 93 height 20
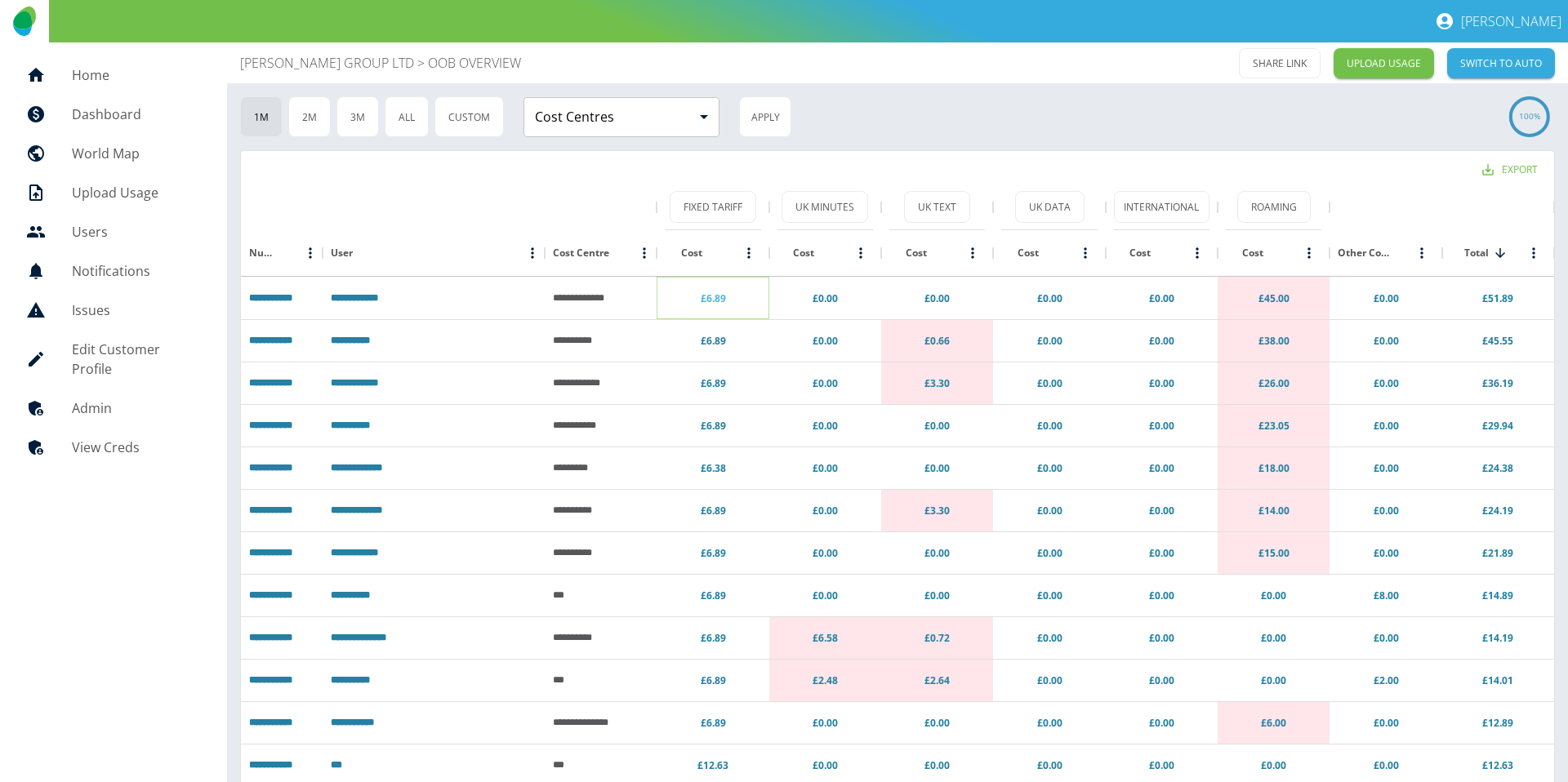
click at [720, 301] on link "£6.89" at bounding box center [713, 298] width 25 height 14
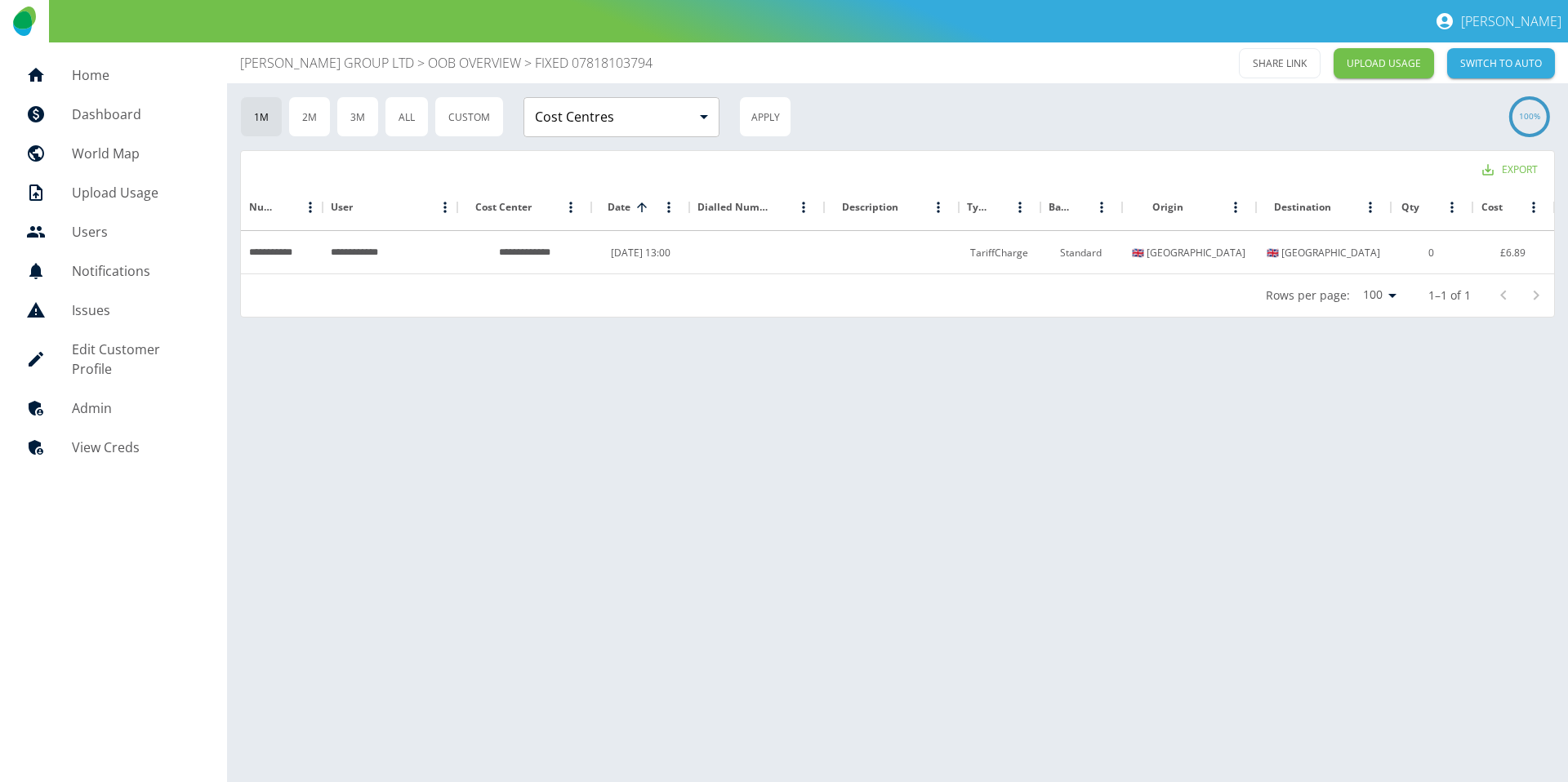
click at [519, 68] on p "OOB OVERVIEW" at bounding box center [474, 63] width 93 height 20
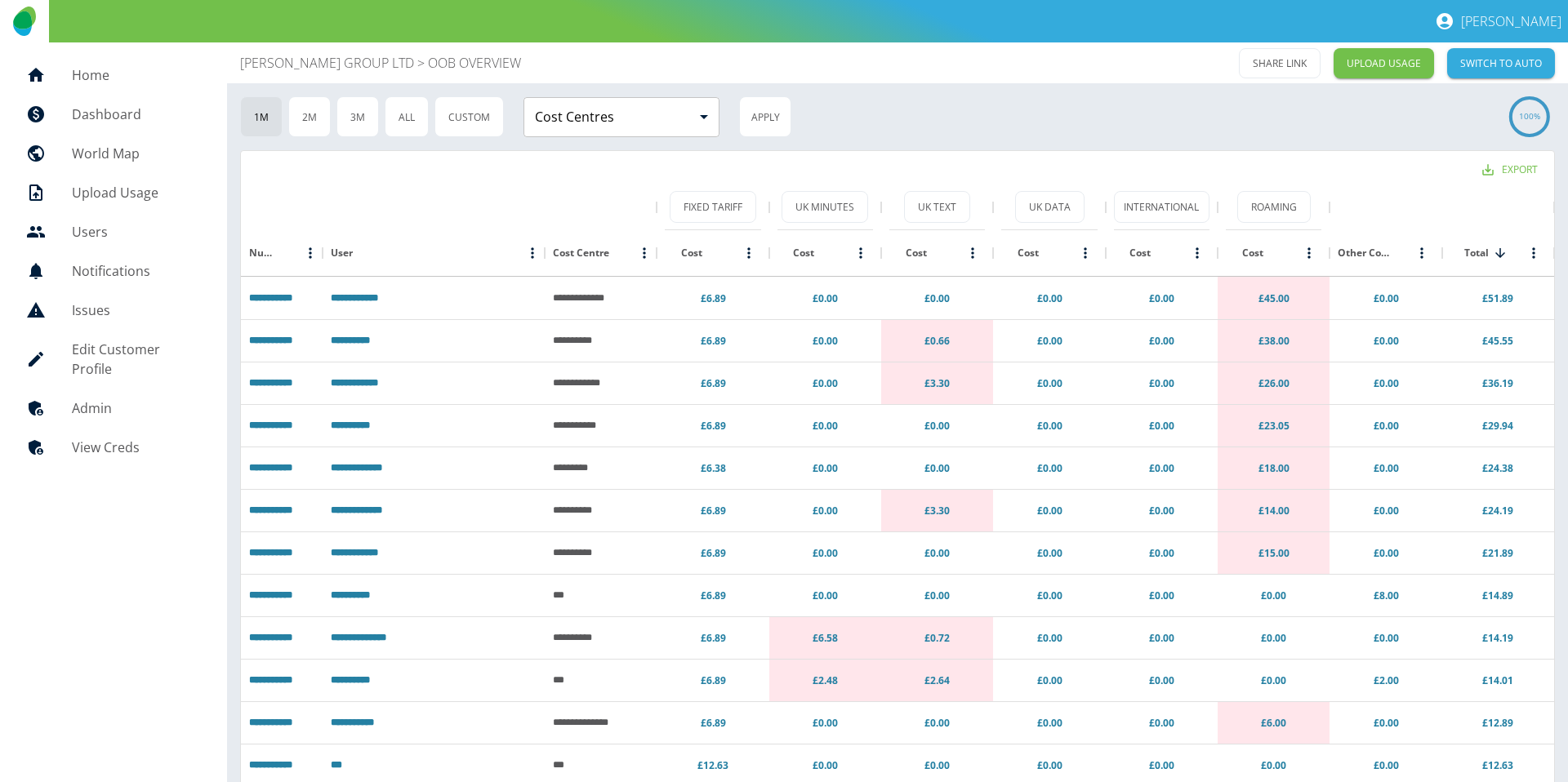
click at [1095, 161] on div "Export" at bounding box center [897, 168] width 1313 height 34
click at [380, 71] on p "[PERSON_NAME] GROUP LTD" at bounding box center [327, 63] width 174 height 20
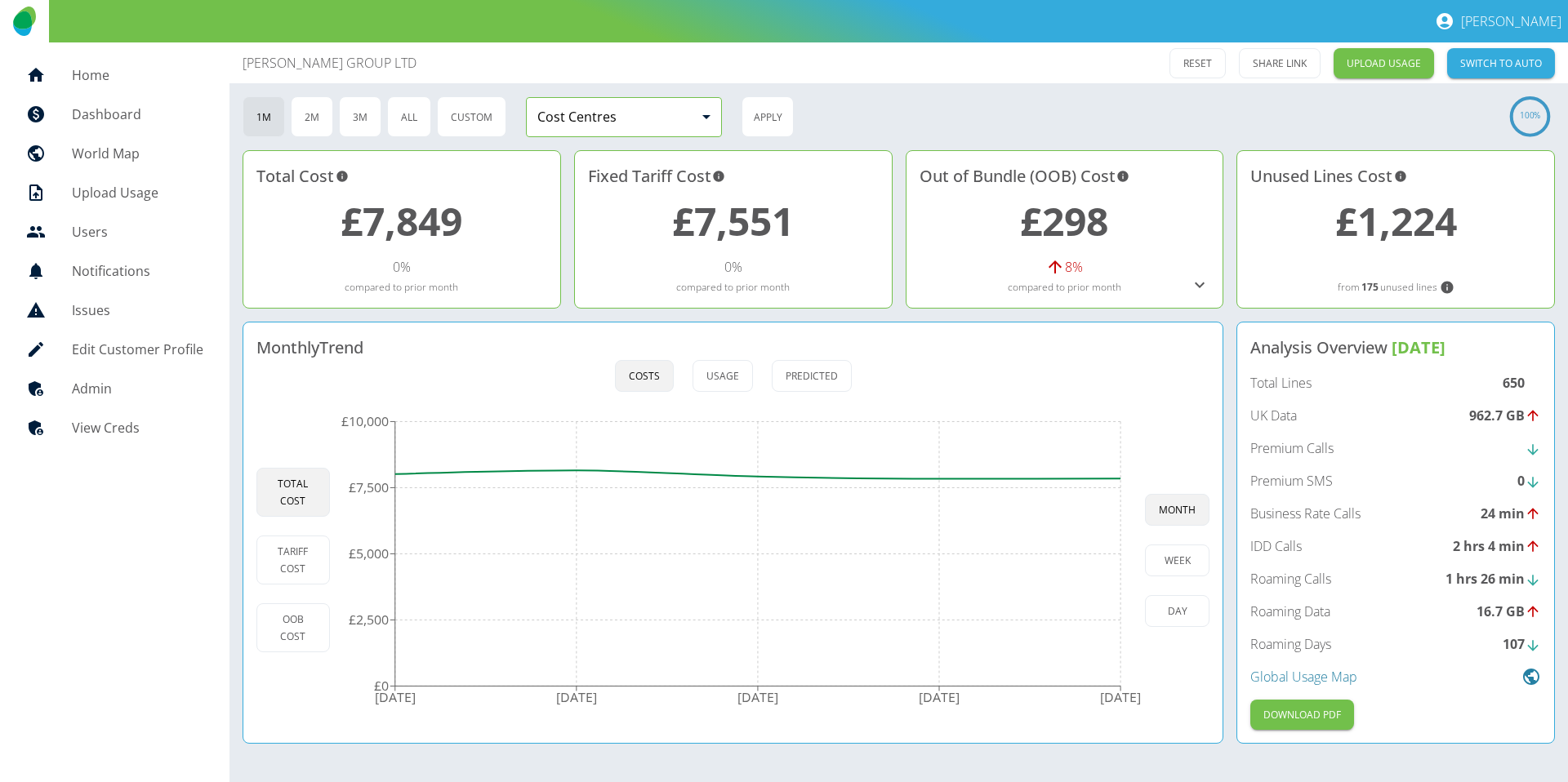
click at [712, 133] on body "[PERSON_NAME] Home Dashboard World Map Upload Usage Users Notifications Issues …" at bounding box center [784, 391] width 1568 height 782
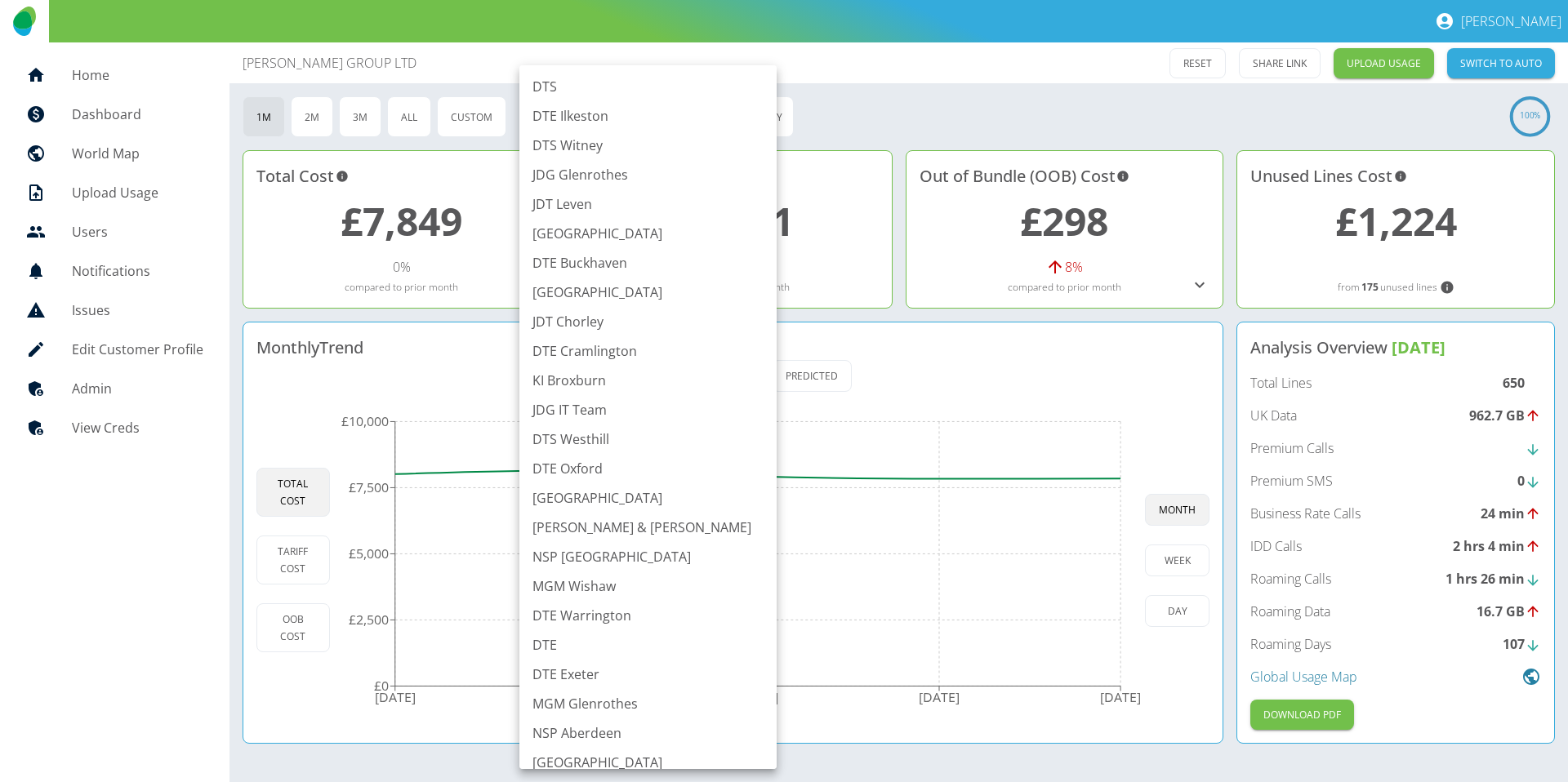
click at [729, 146] on div at bounding box center [784, 391] width 1568 height 782
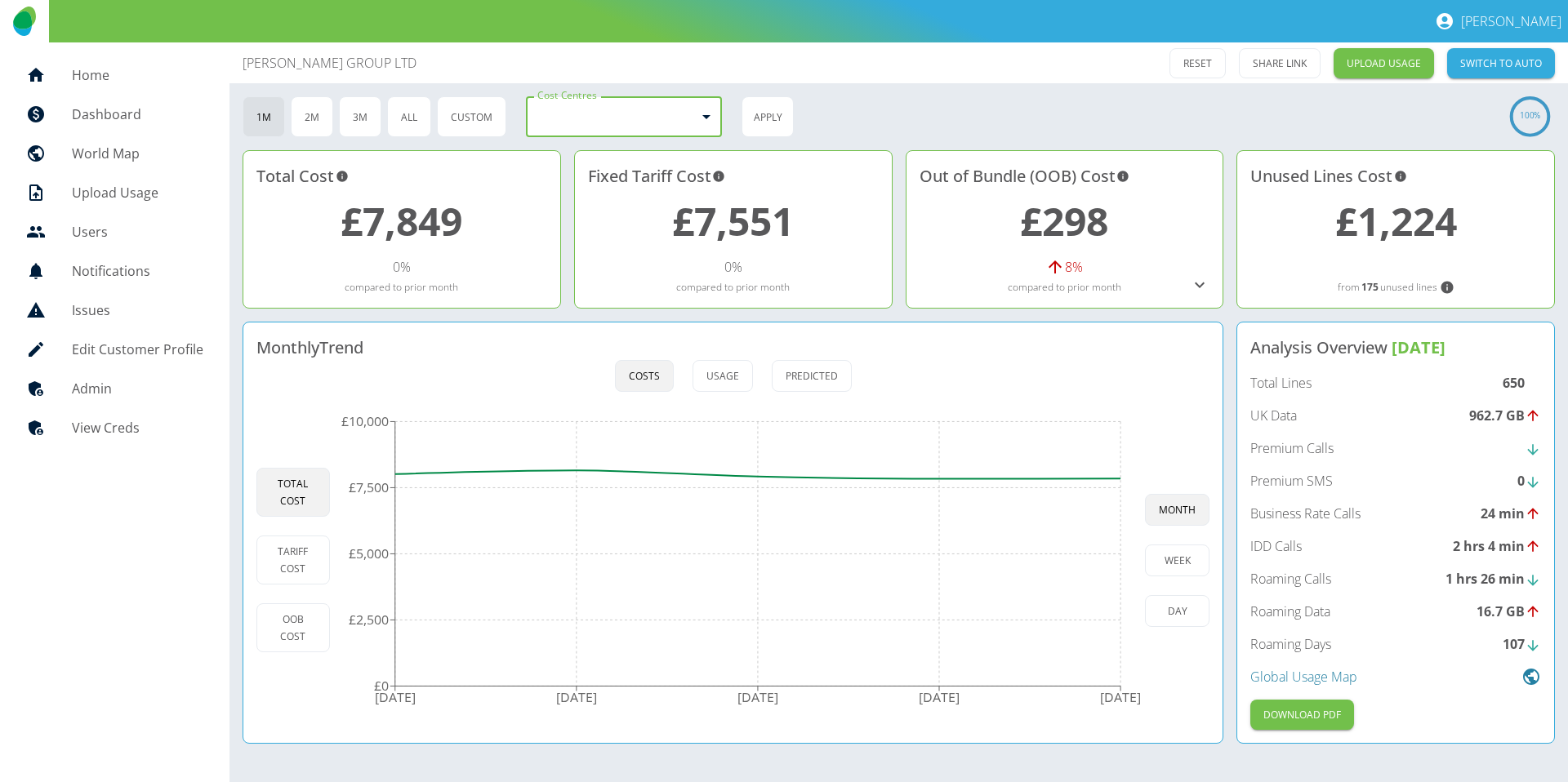
click at [703, 134] on body "[PERSON_NAME] Home Dashboard World Map Upload Usage Users Notifications Issues …" at bounding box center [784, 391] width 1568 height 782
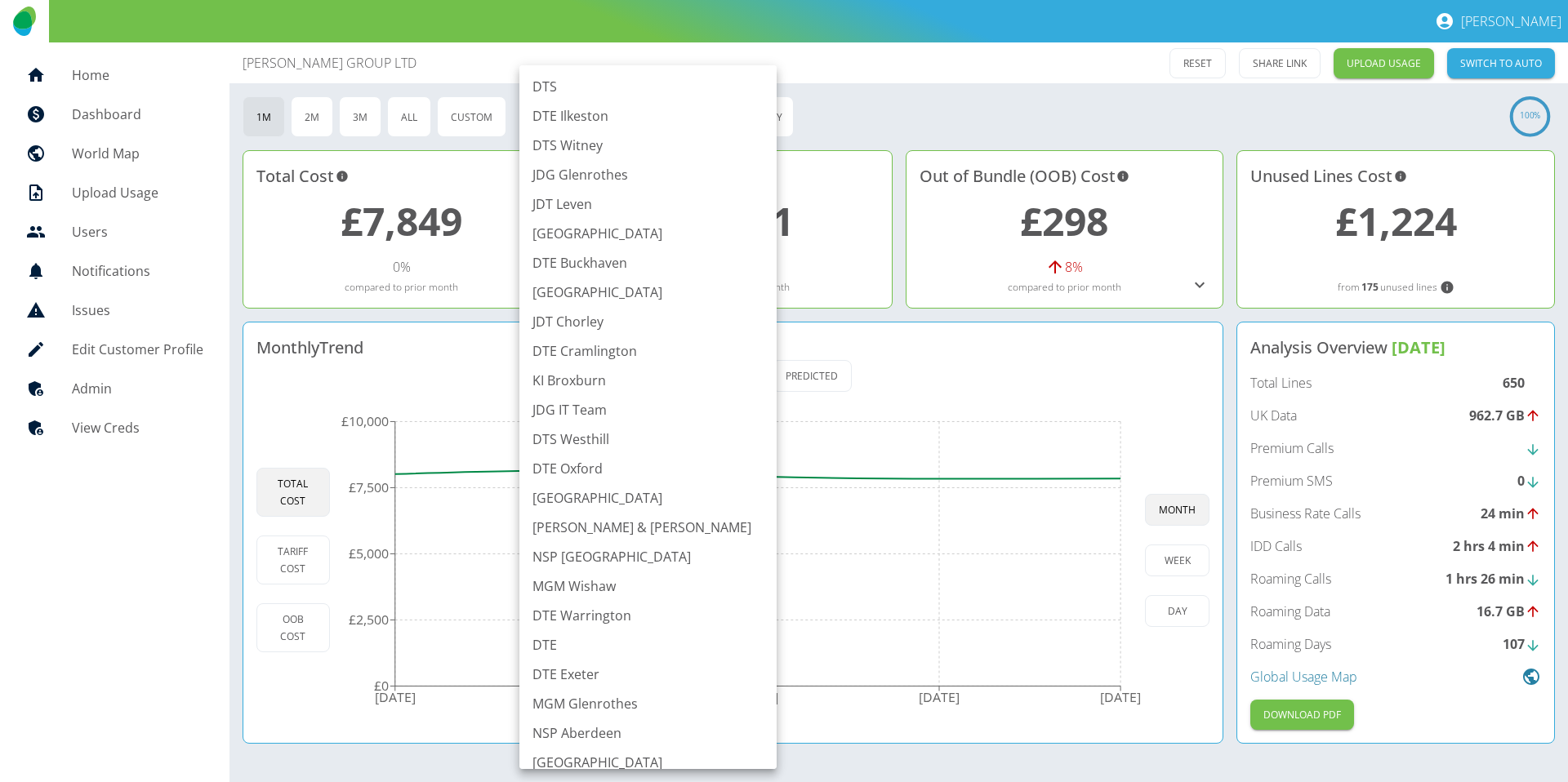
click at [888, 140] on div at bounding box center [784, 391] width 1568 height 782
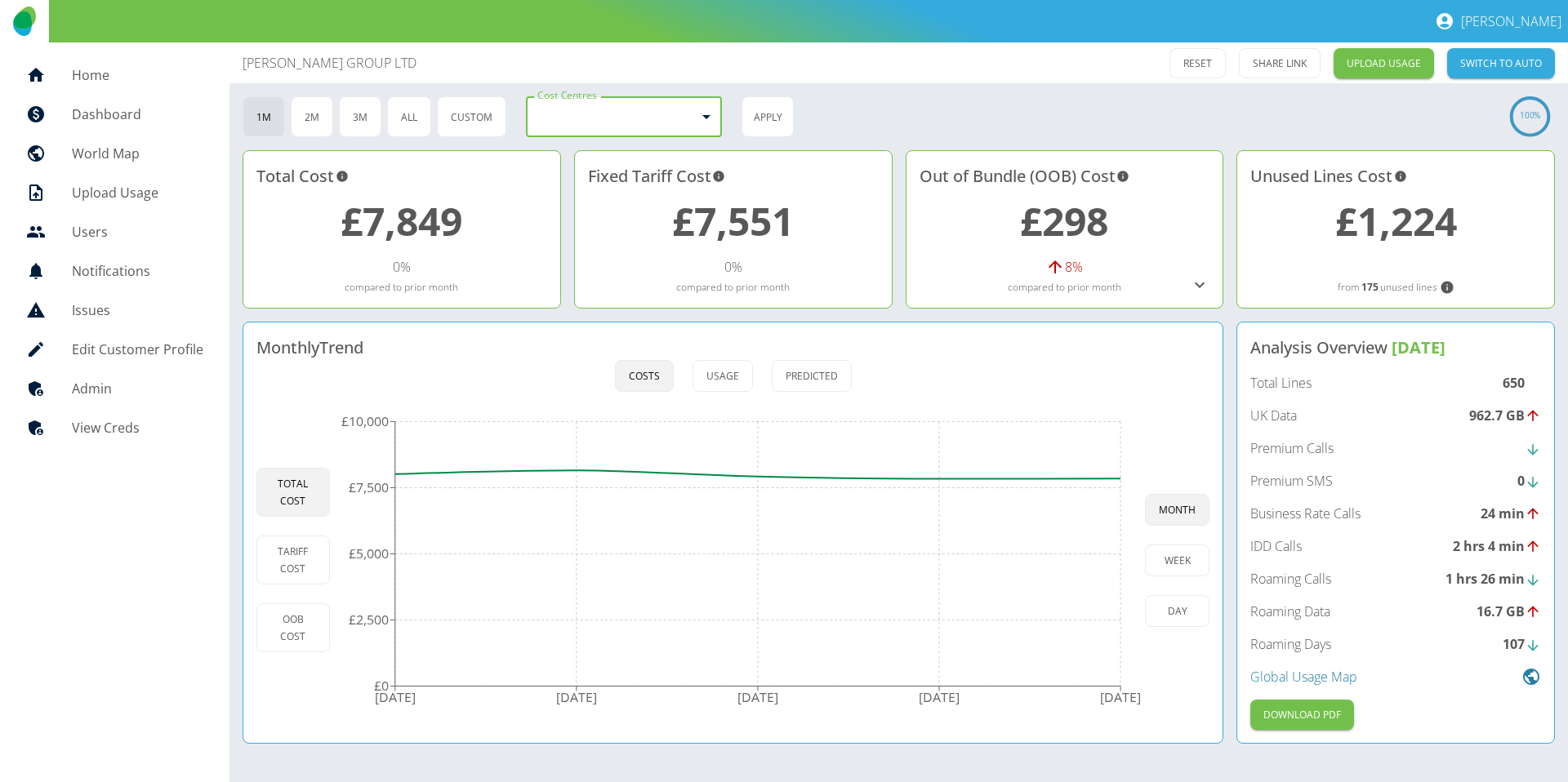
click at [677, 119] on body "[PERSON_NAME] Home Dashboard World Map Upload Usage Users Notifications Issues …" at bounding box center [784, 391] width 1568 height 782
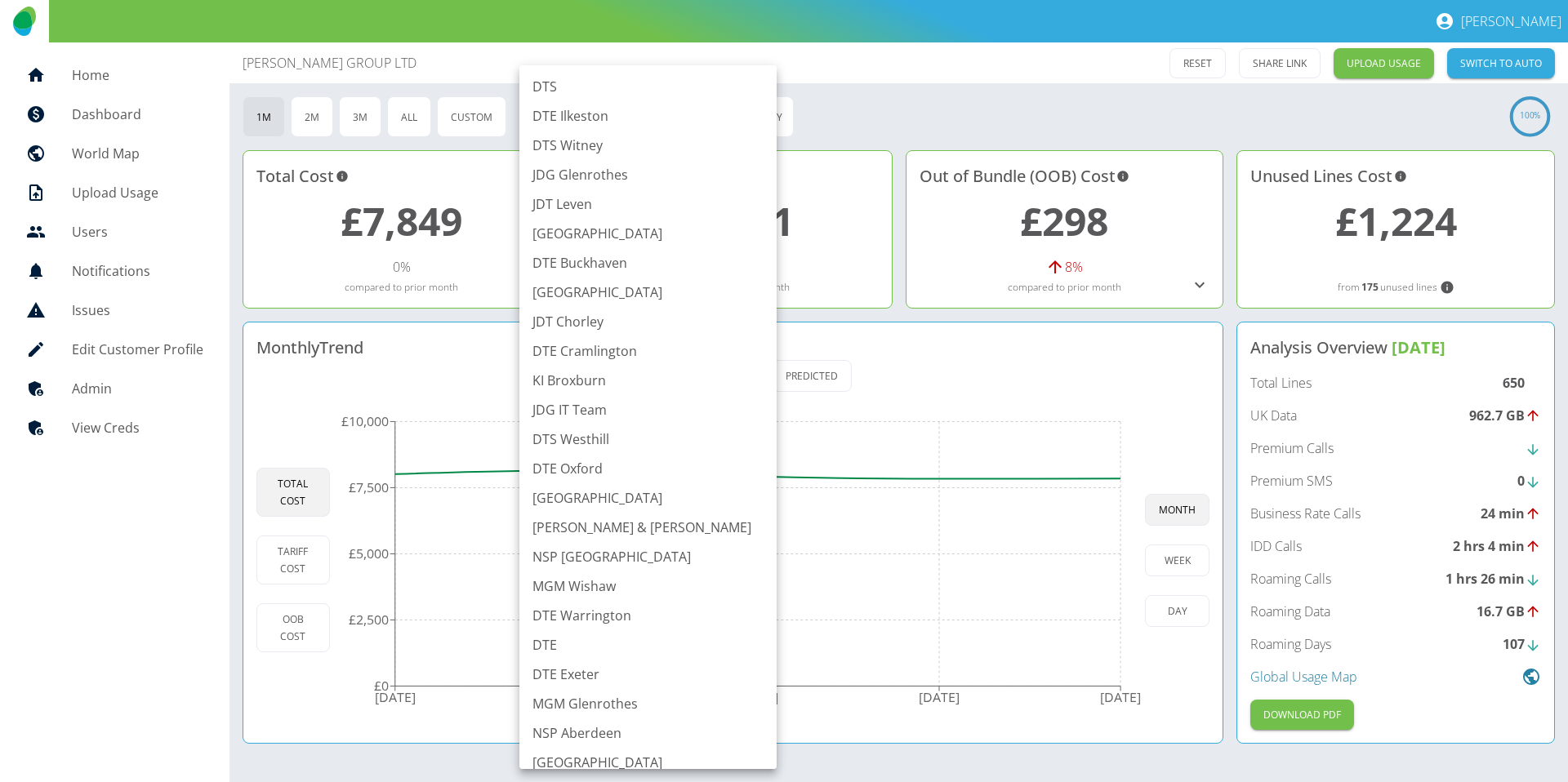
click at [735, 134] on div at bounding box center [784, 391] width 1568 height 782
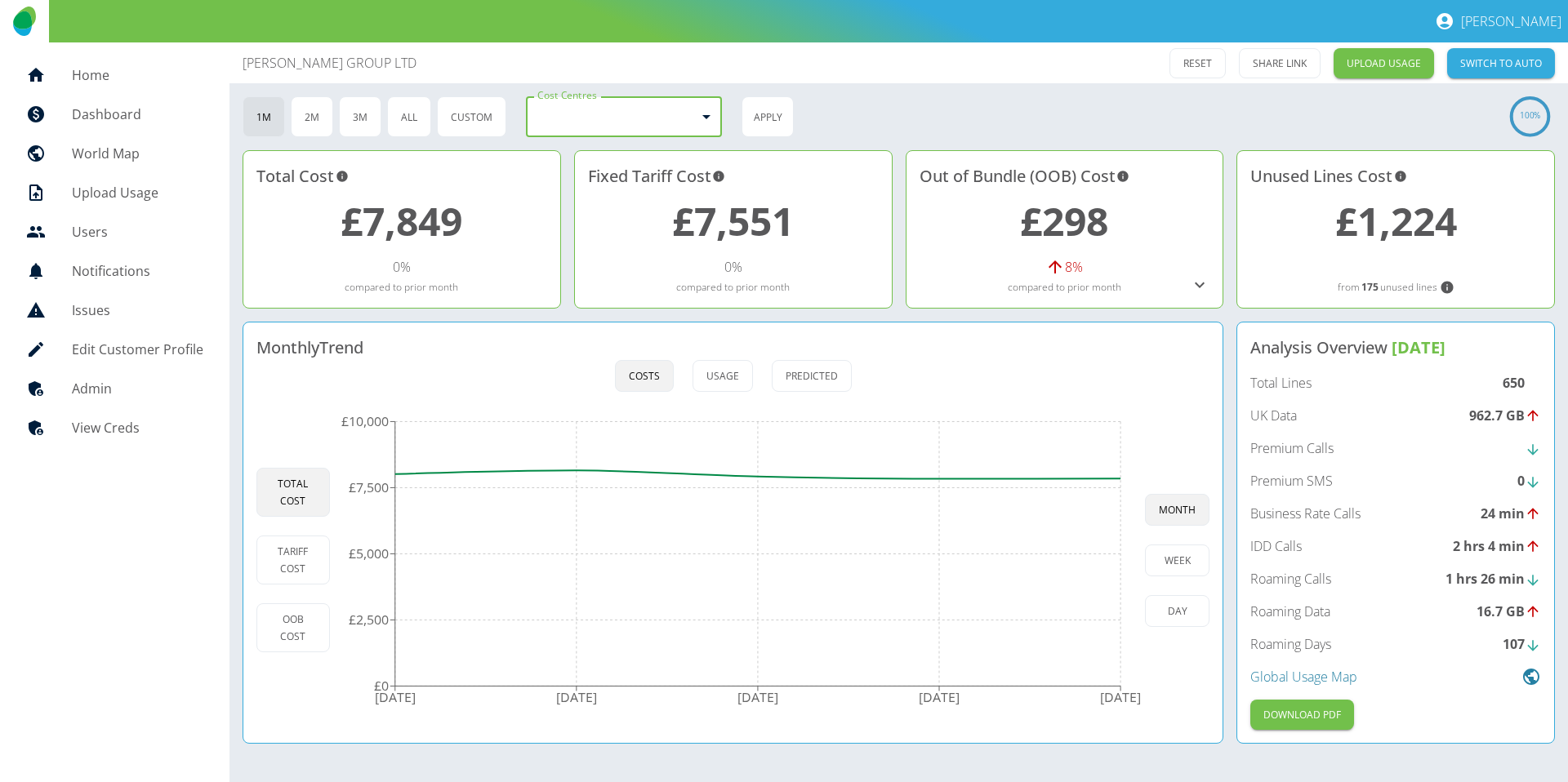
click at [734, 134] on div "1M 2M 3M All Custom Cost Centres ​ Cost Centres Apply" at bounding box center [870, 117] width 1256 height 41
click at [437, 209] on link "£7,849" at bounding box center [401, 221] width 122 height 53
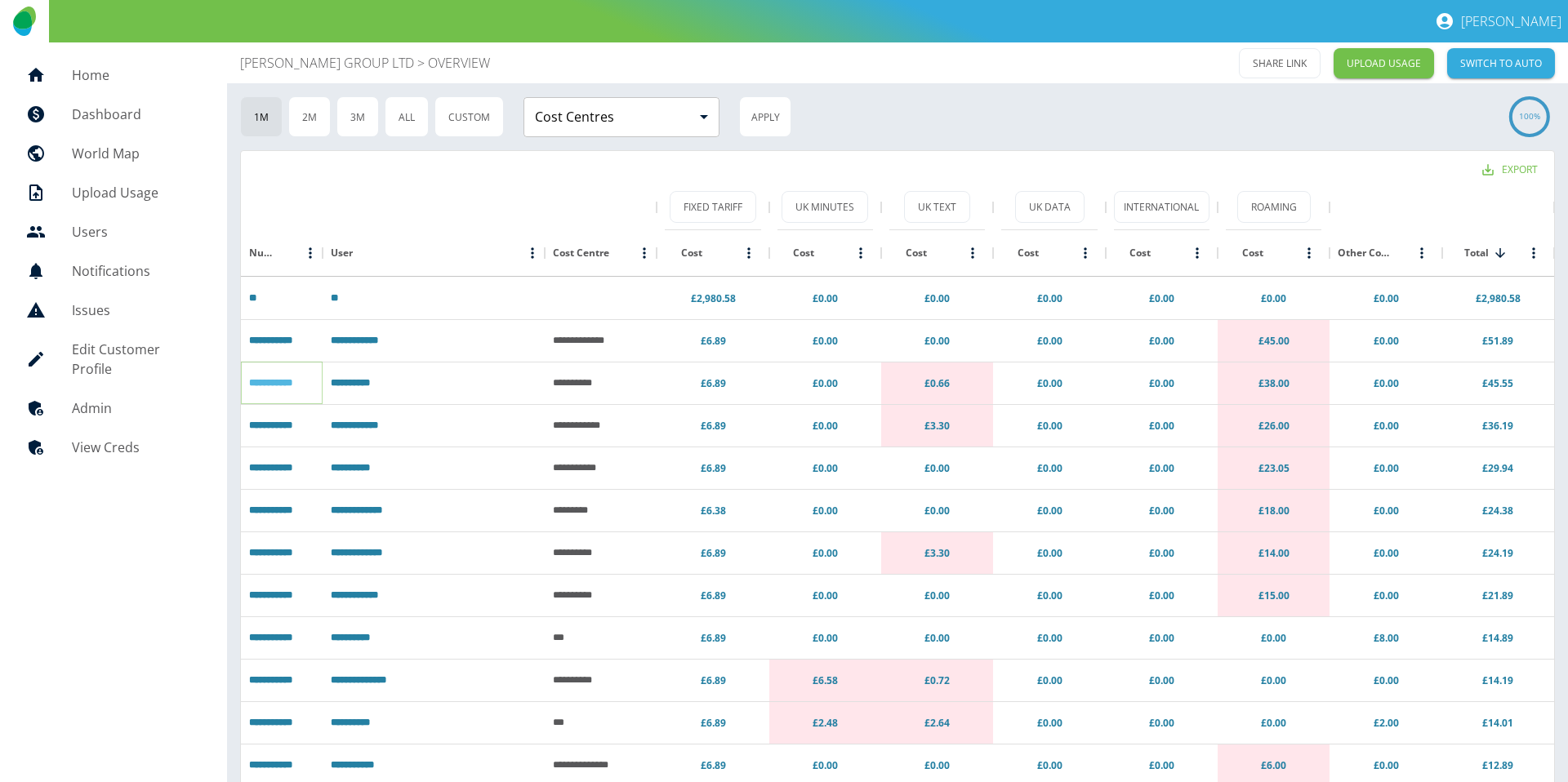
click at [261, 380] on link "**********" at bounding box center [270, 383] width 44 height 10
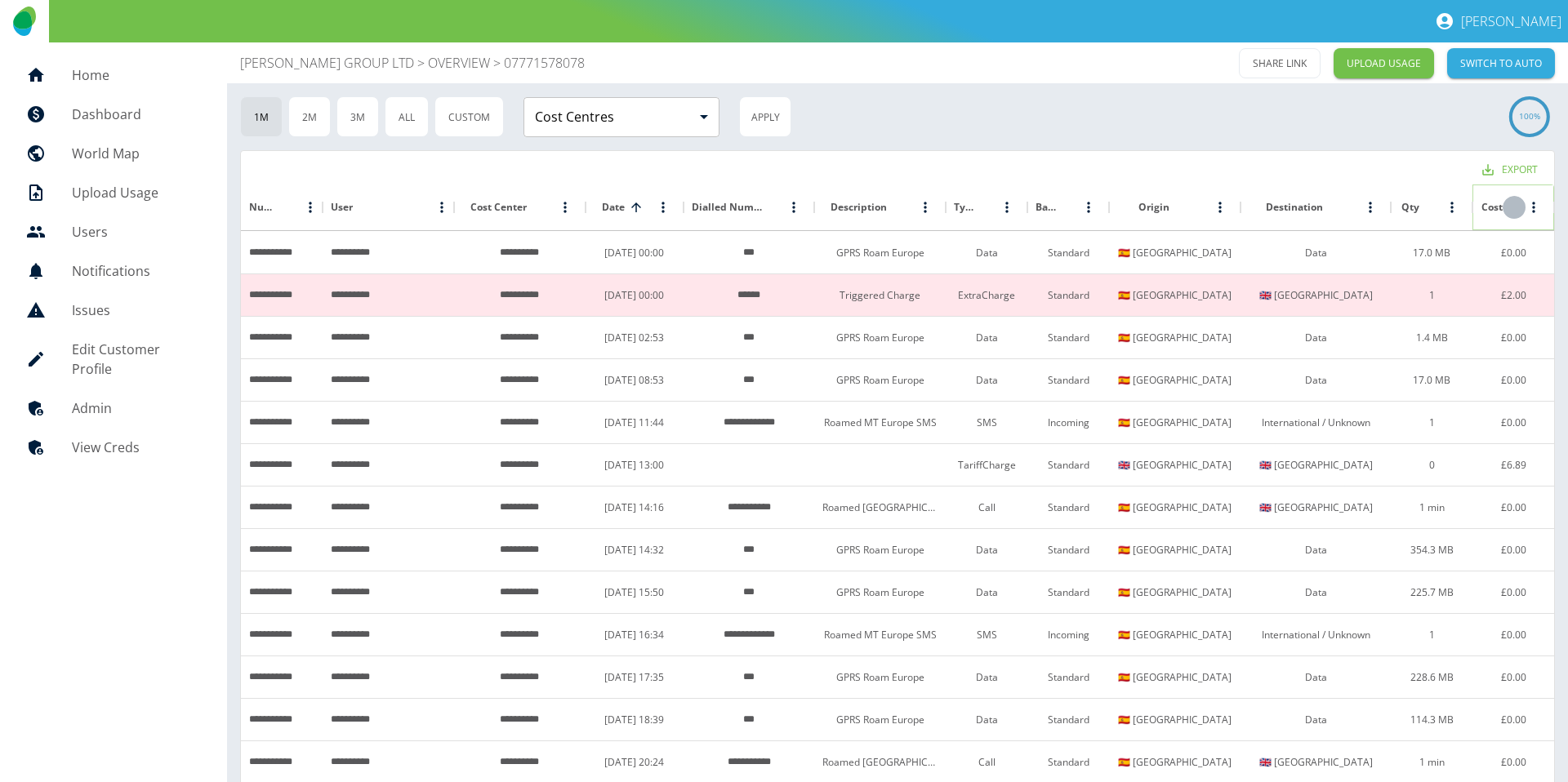
click at [1511, 207] on icon "Sort" at bounding box center [1515, 207] width 10 height 10
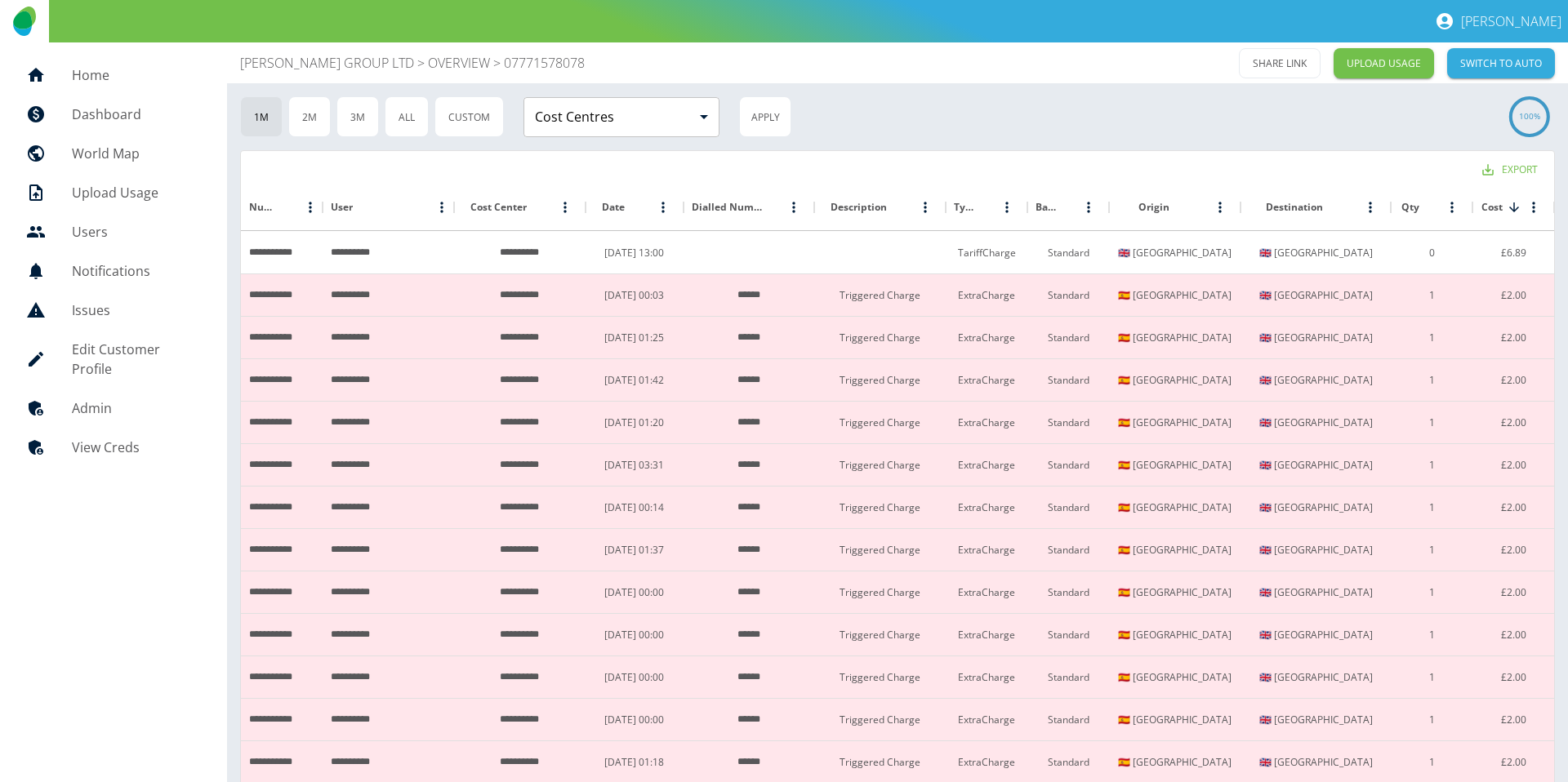
click at [1095, 122] on div "1M 2M 3M All Custom Cost Centres ​ Cost Centres Apply" at bounding box center [869, 117] width 1257 height 41
click at [349, 62] on p "[PERSON_NAME] GROUP LTD" at bounding box center [327, 63] width 174 height 20
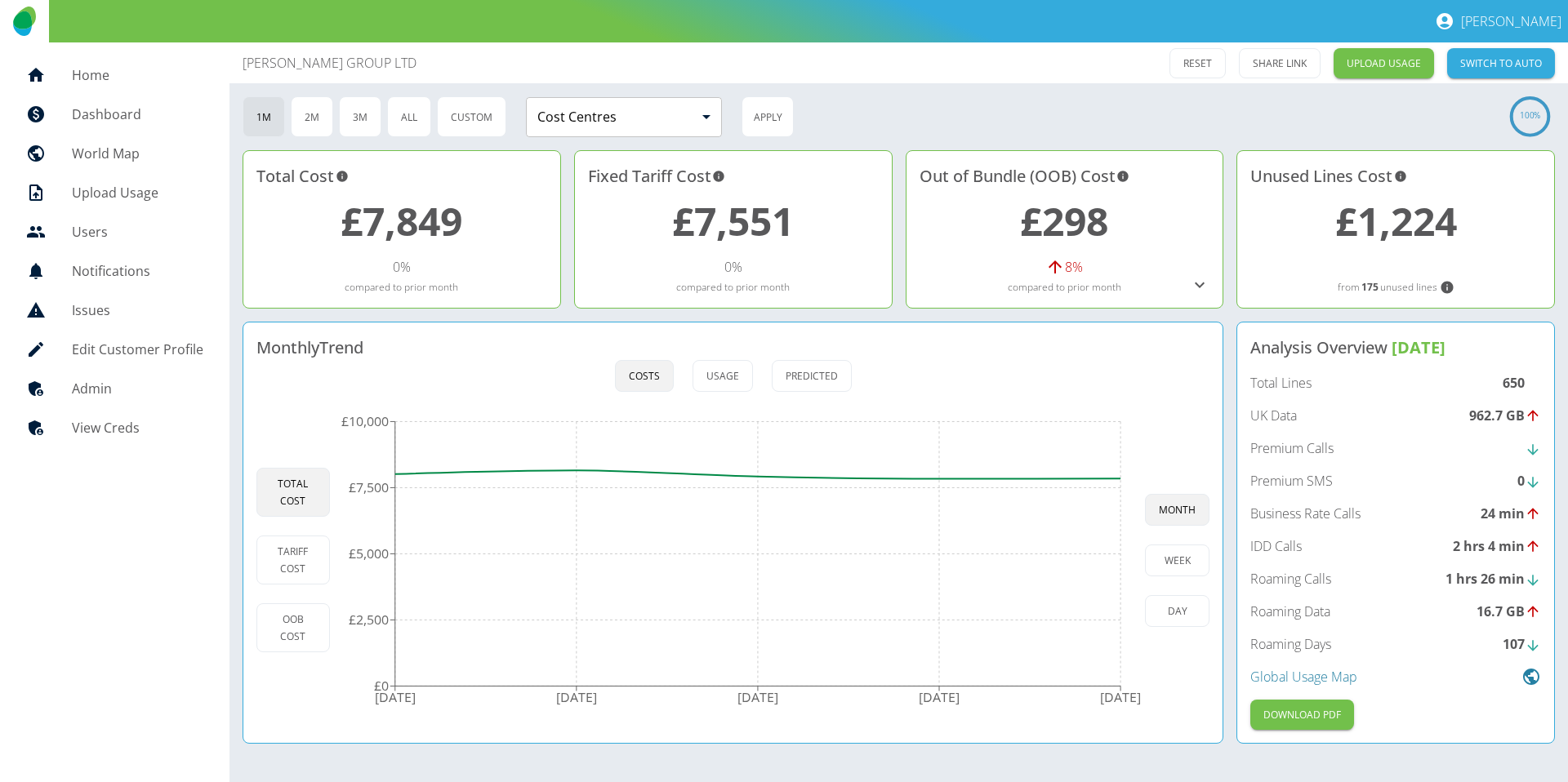
click at [520, 141] on div "[PERSON_NAME] GROUP LTD RESET SHARE LINK UPLOAD USAGE SWITCH TO AUTO 1M 2M 3M A…" at bounding box center [898, 412] width 1339 height 739
